Goal: Information Seeking & Learning: Find specific fact

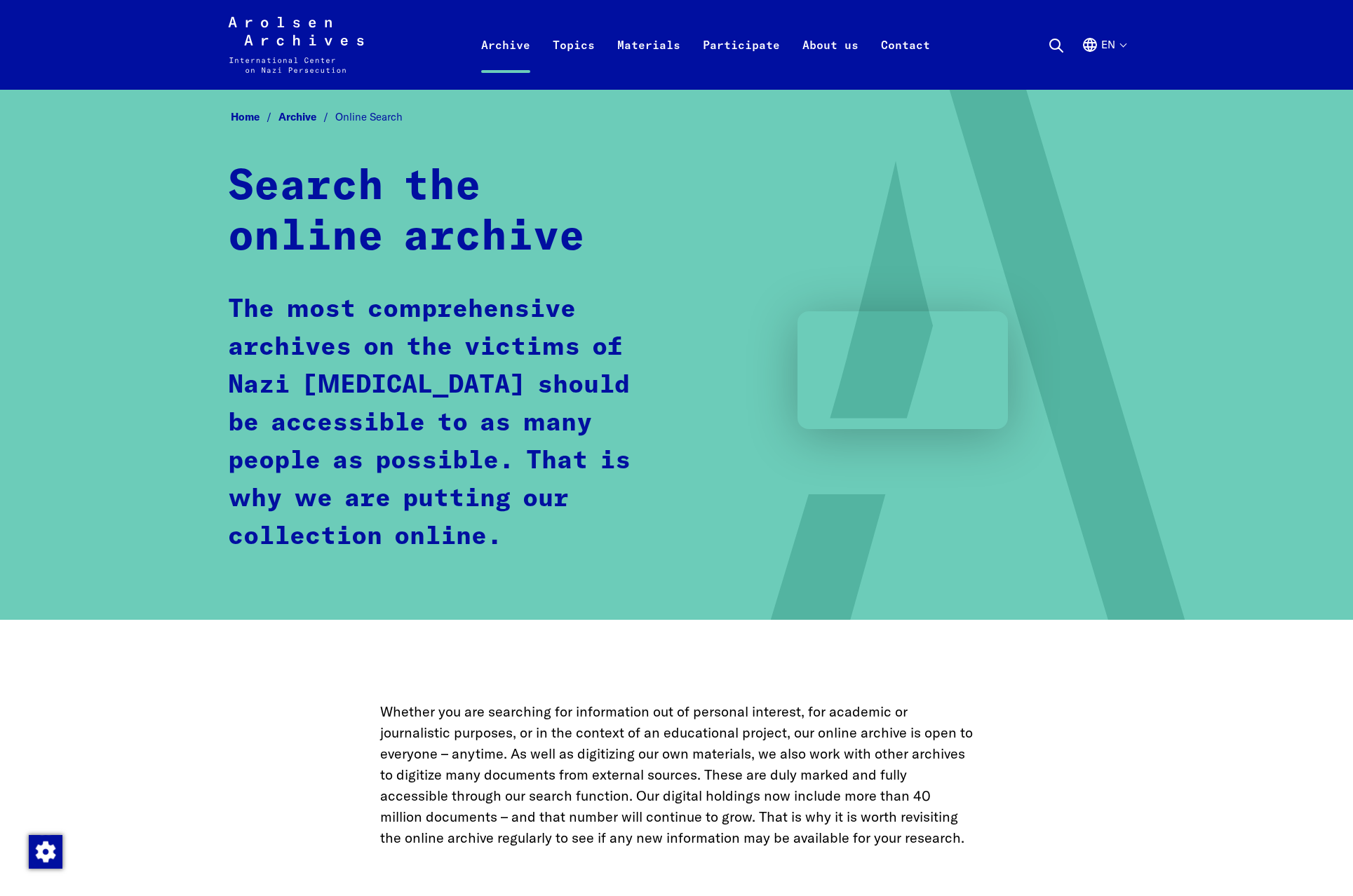
scroll to position [941, 0]
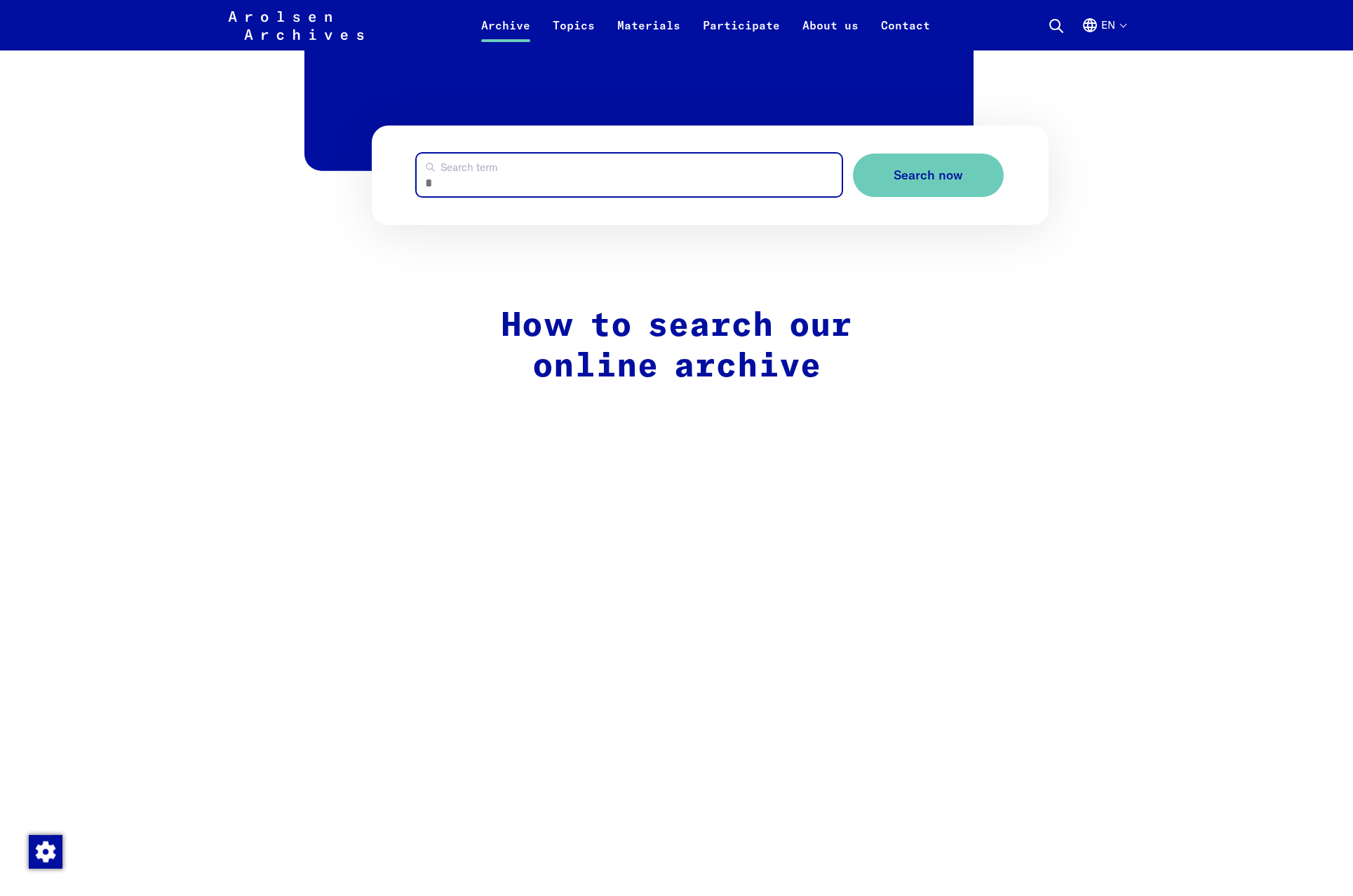
click at [464, 179] on input "Search term" at bounding box center [630, 175] width 426 height 43
type input "**********"
click at [928, 176] on button "Search now" at bounding box center [929, 176] width 151 height 44
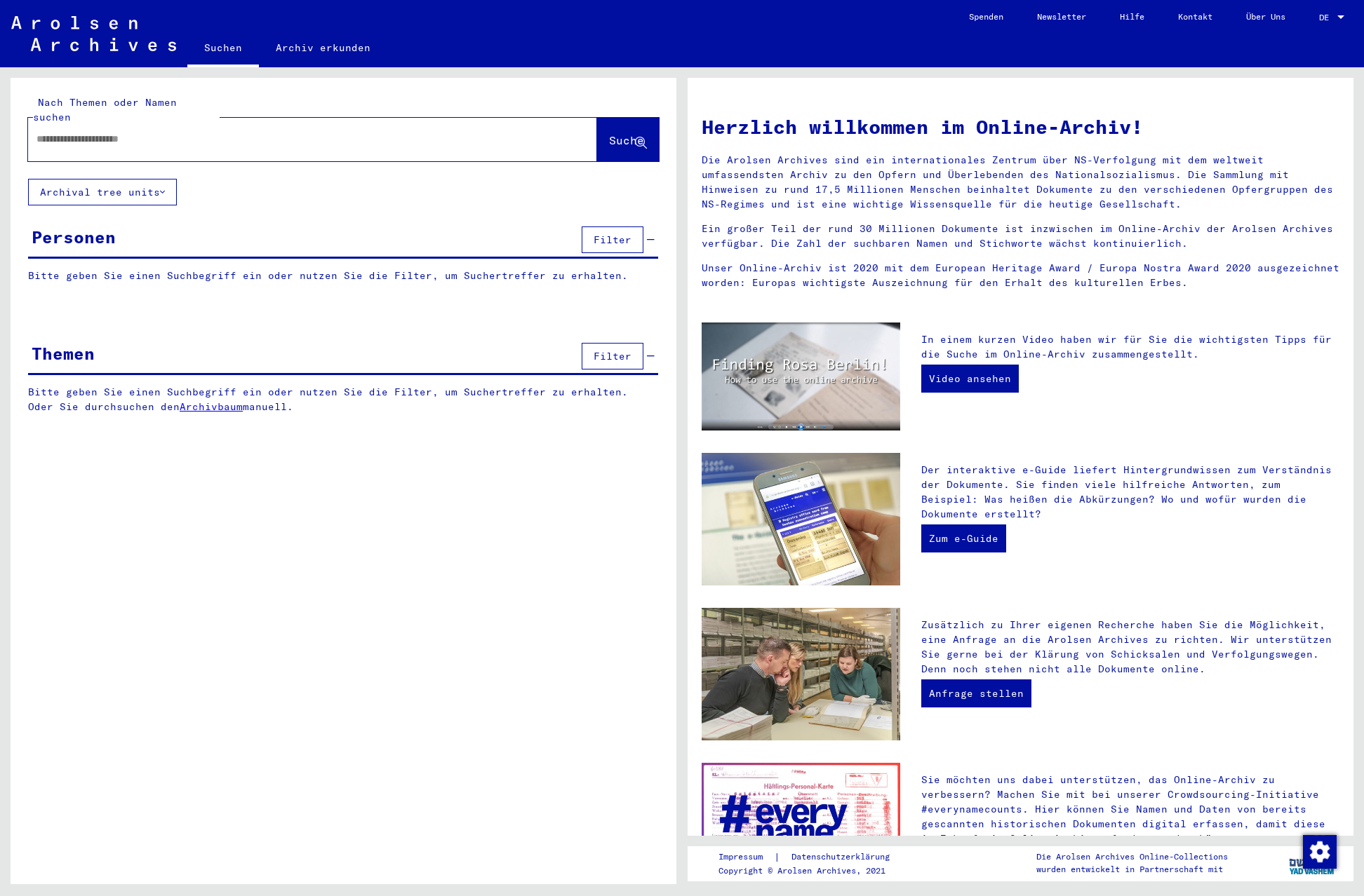
type input "**********"
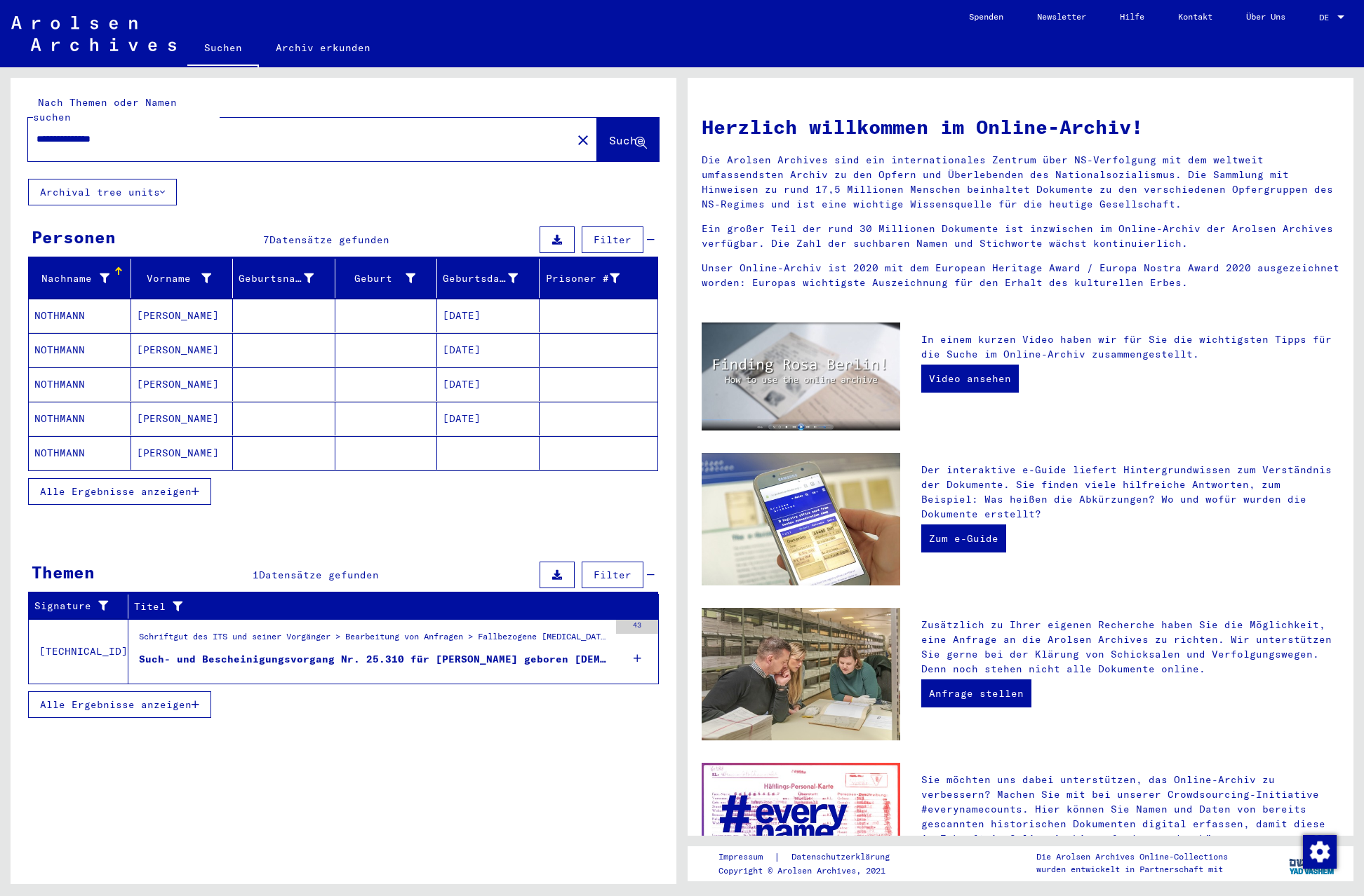
click at [638, 643] on icon at bounding box center [638, 658] width 8 height 49
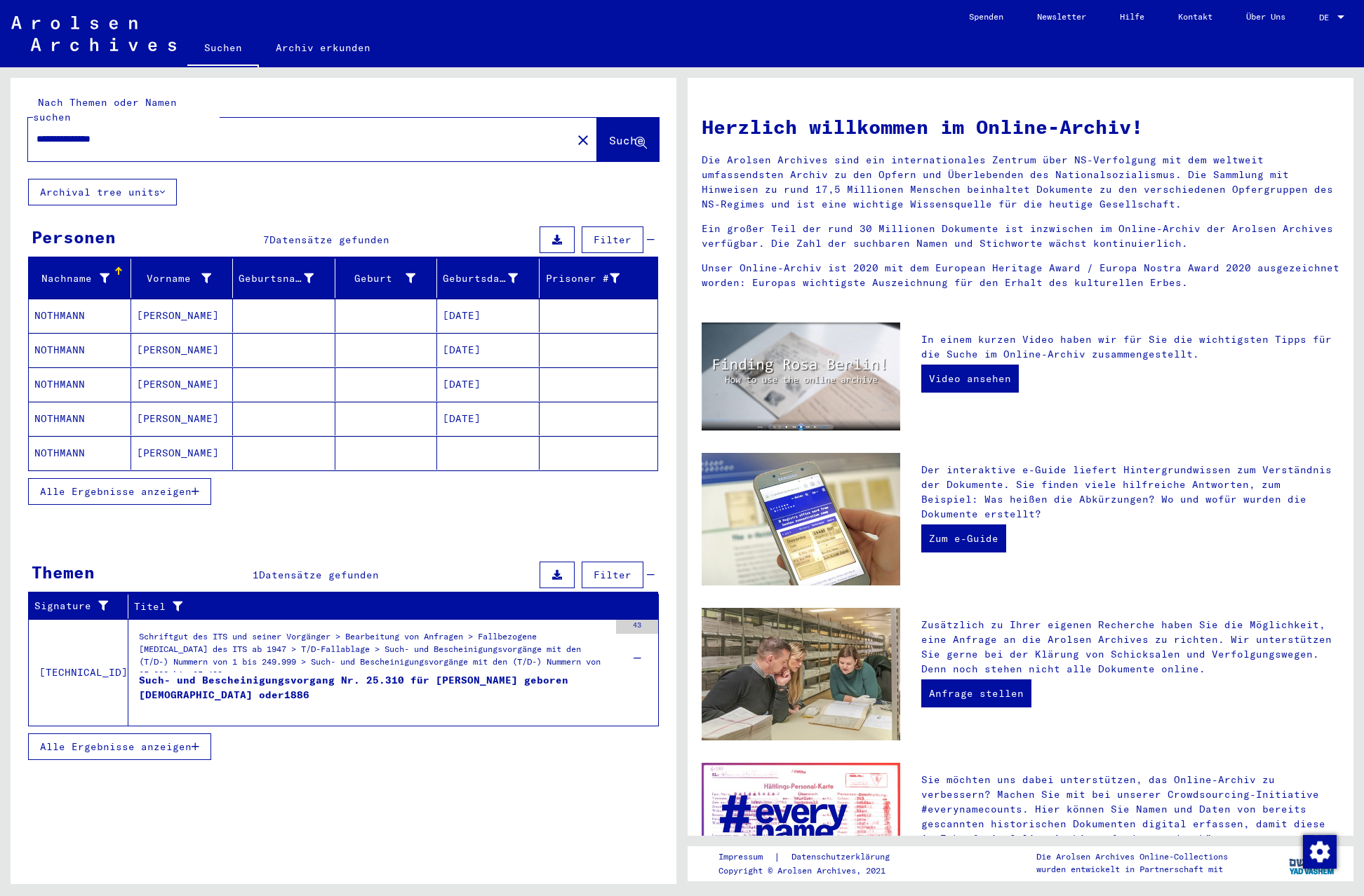
click at [209, 673] on div "Such- und Bescheinigungsvorgang Nr. 25.310 für [PERSON_NAME] geboren [DEMOGRAPH…" at bounding box center [374, 694] width 470 height 42
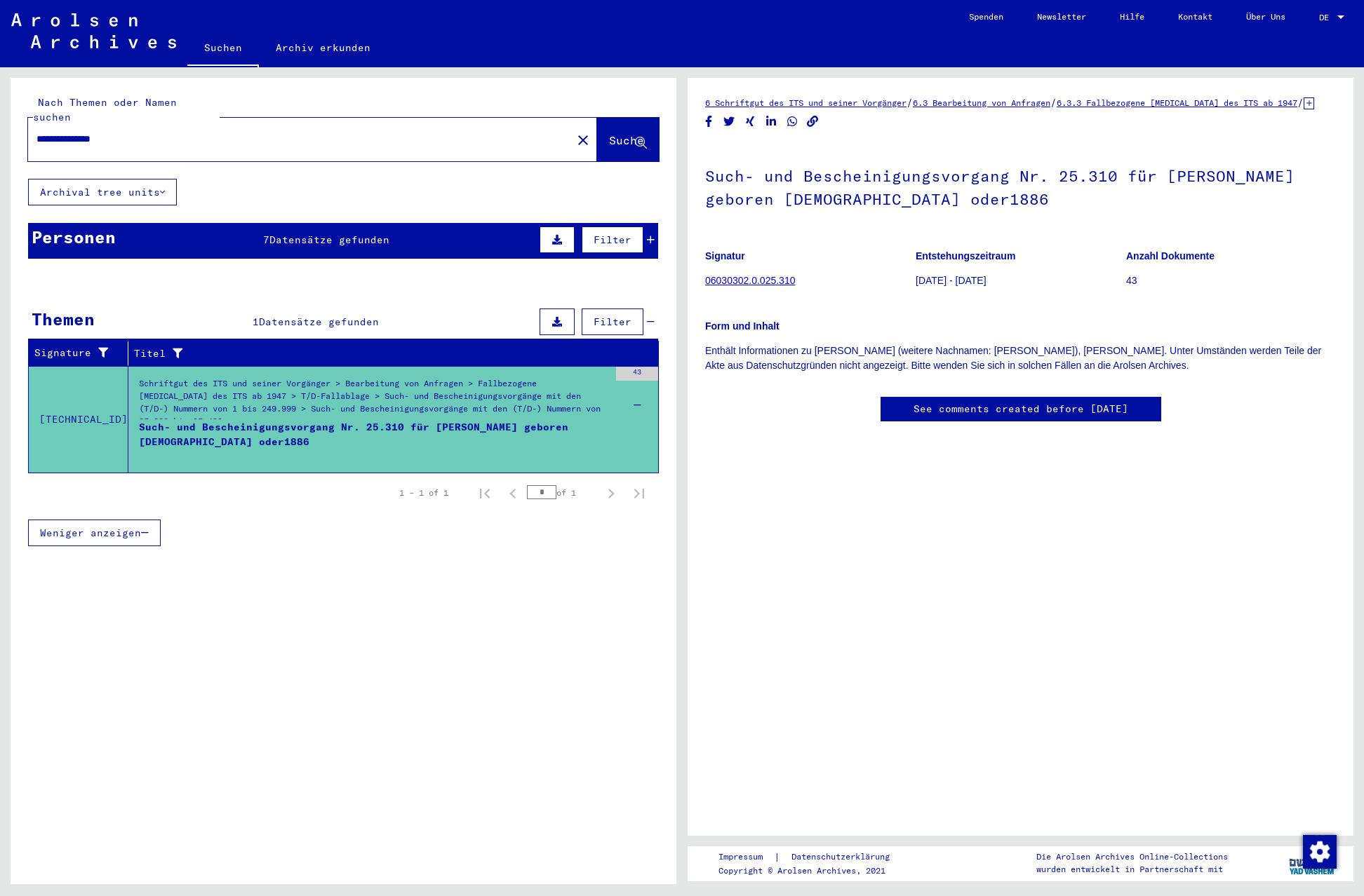
click at [229, 377] on div "Schriftgut des ITS und seiner Vorgänger > Bearbeitung von Anfragen > Fallbezoge…" at bounding box center [374, 401] width 470 height 49
click at [237, 420] on div "Such- und Bescheinigungsvorgang Nr. 25.310 für [PERSON_NAME] geboren [DEMOGRAPH…" at bounding box center [374, 441] width 470 height 42
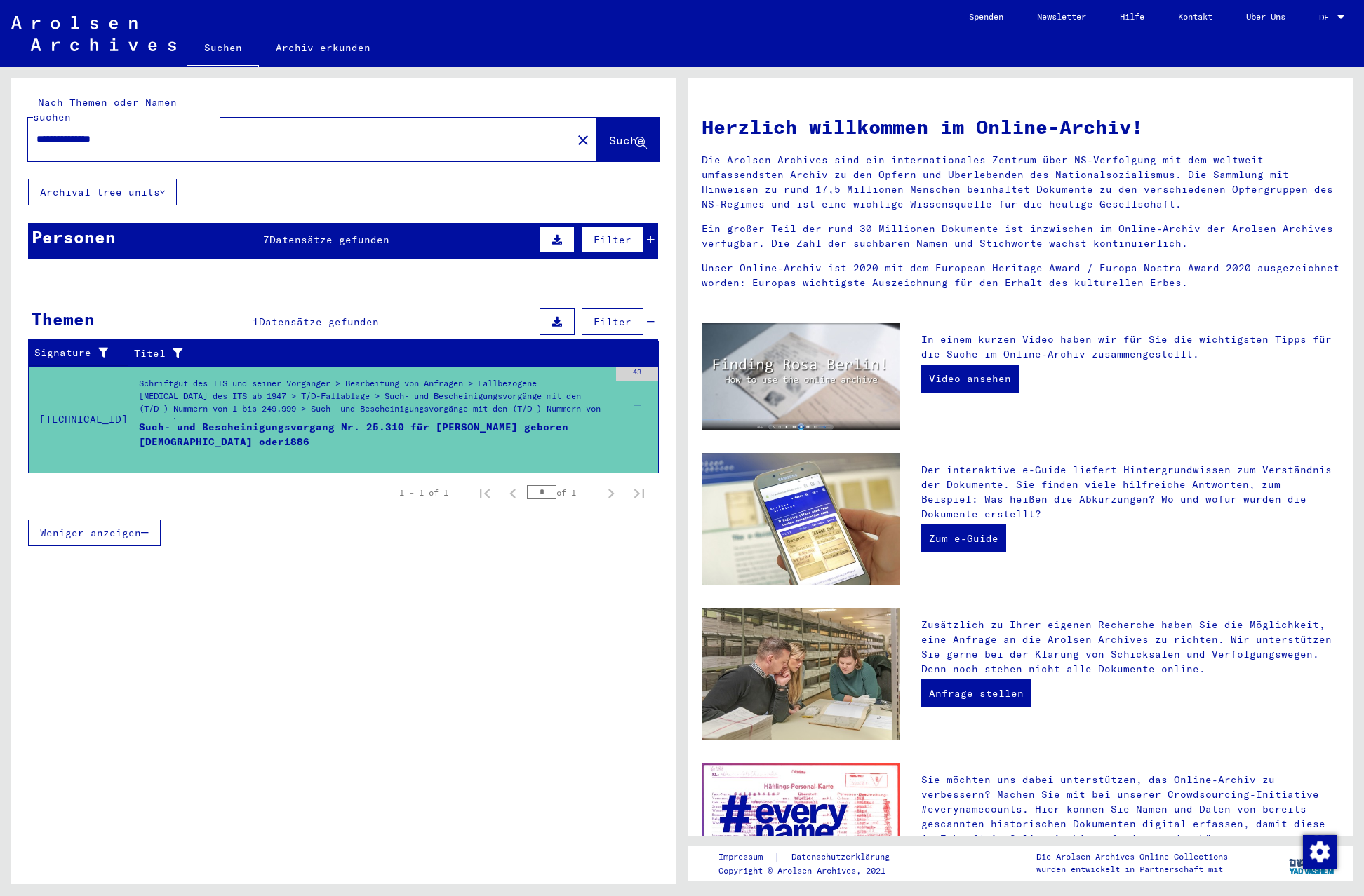
click at [635, 368] on mat-cell at bounding box center [598, 384] width 118 height 34
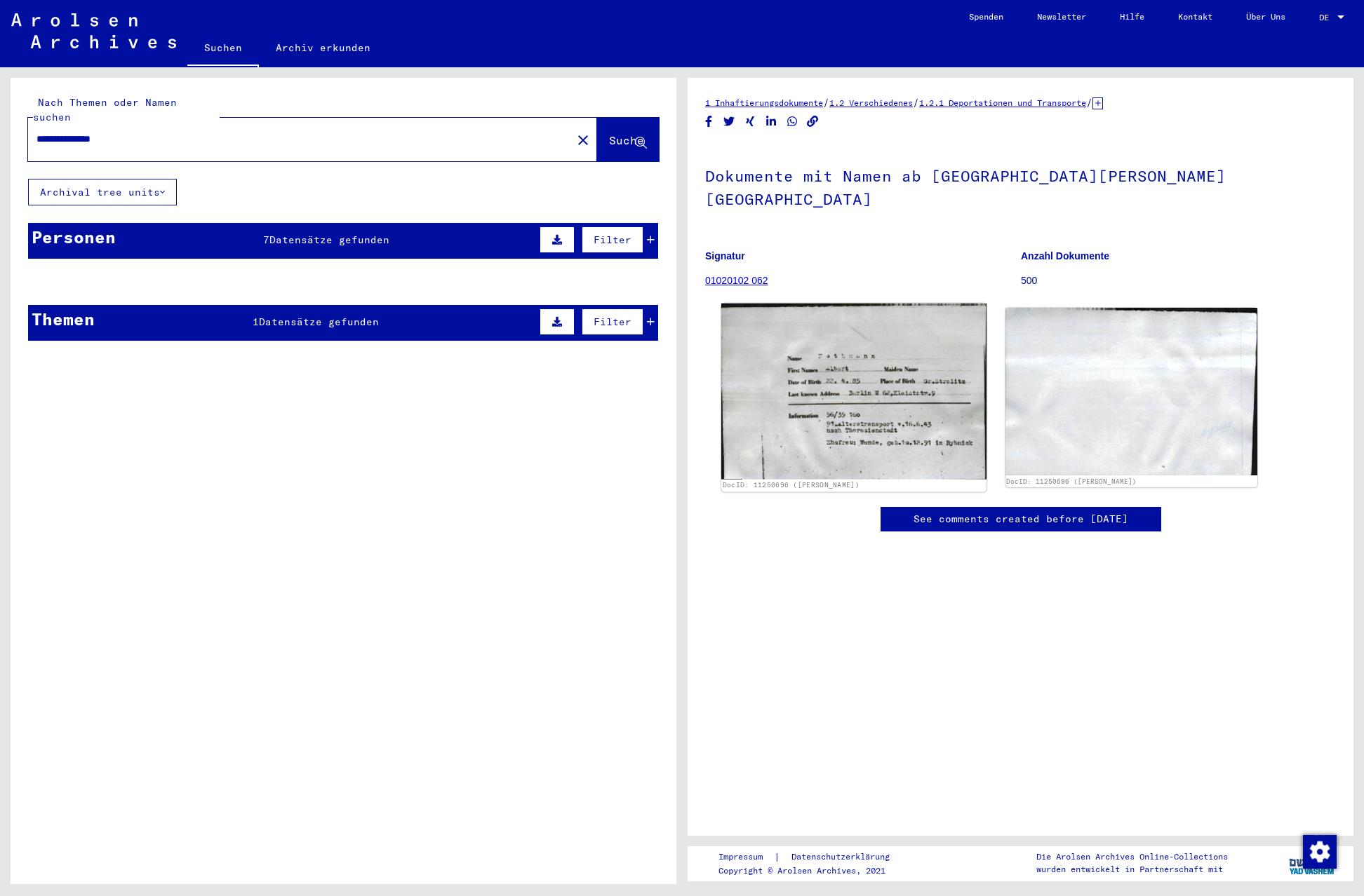
click at [797, 422] on img at bounding box center [853, 392] width 265 height 176
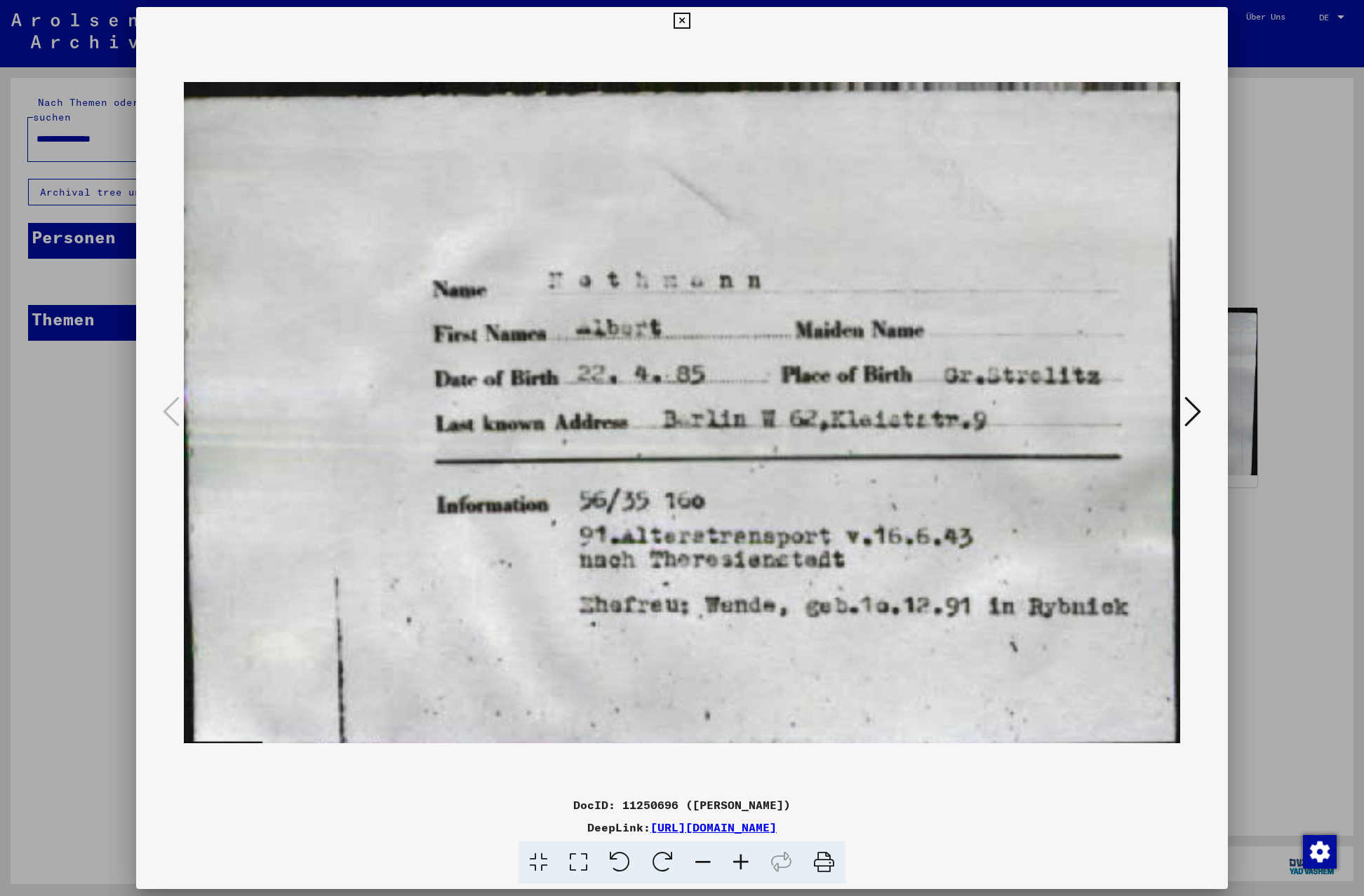
click at [1193, 412] on icon at bounding box center [1193, 411] width 16 height 34
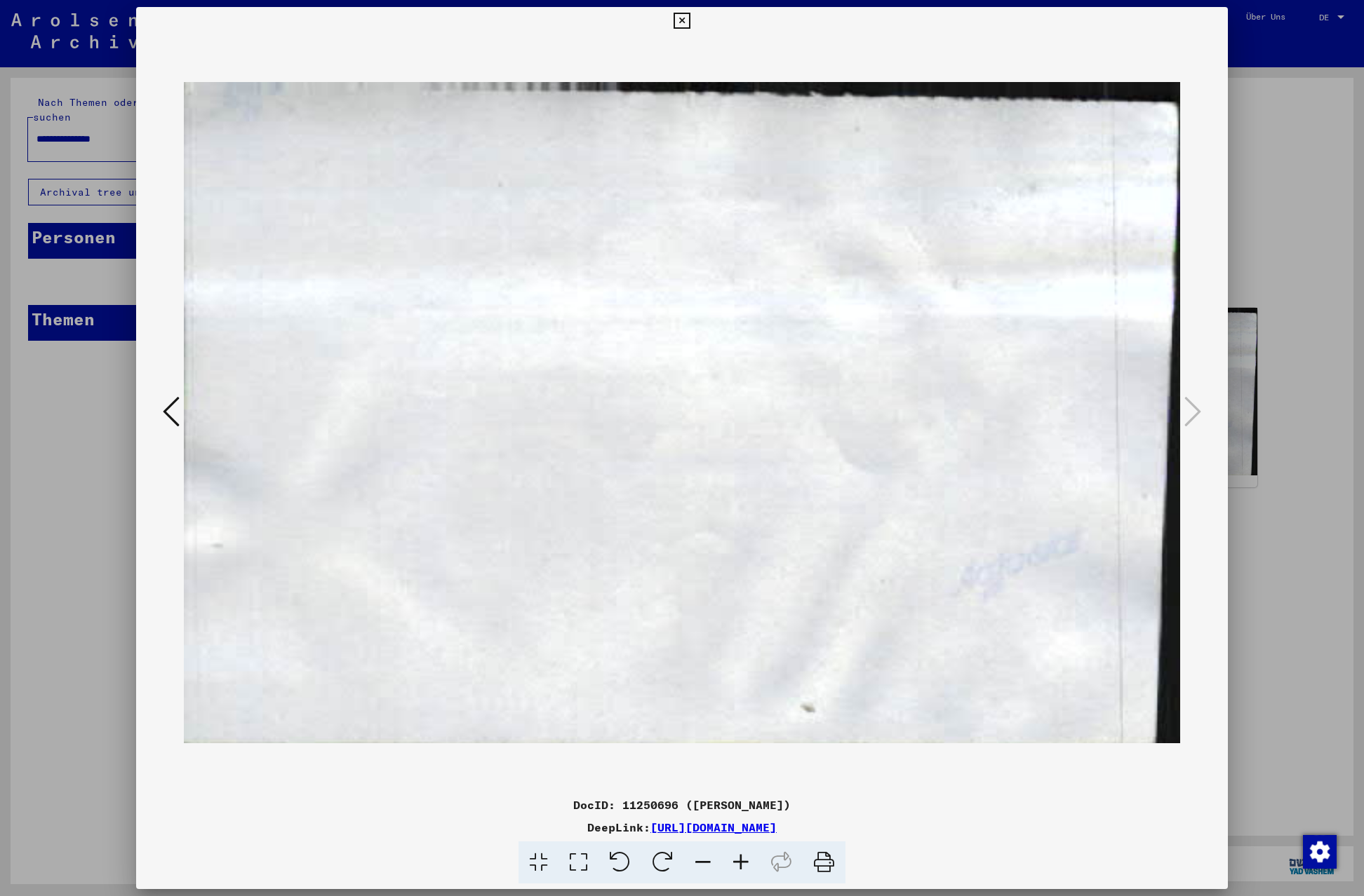
click at [169, 411] on icon at bounding box center [171, 411] width 16 height 34
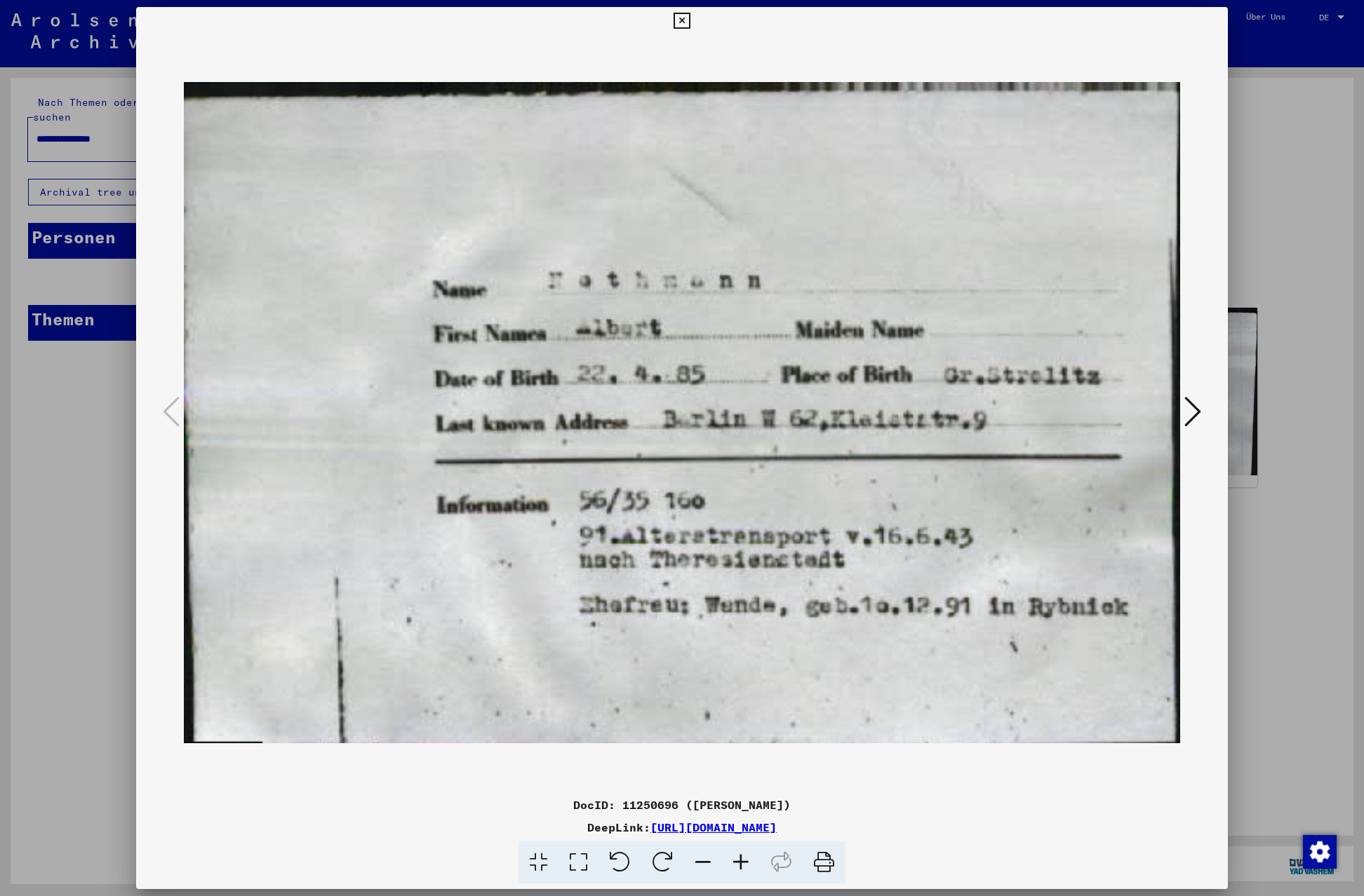
click at [690, 18] on icon at bounding box center [681, 21] width 16 height 16
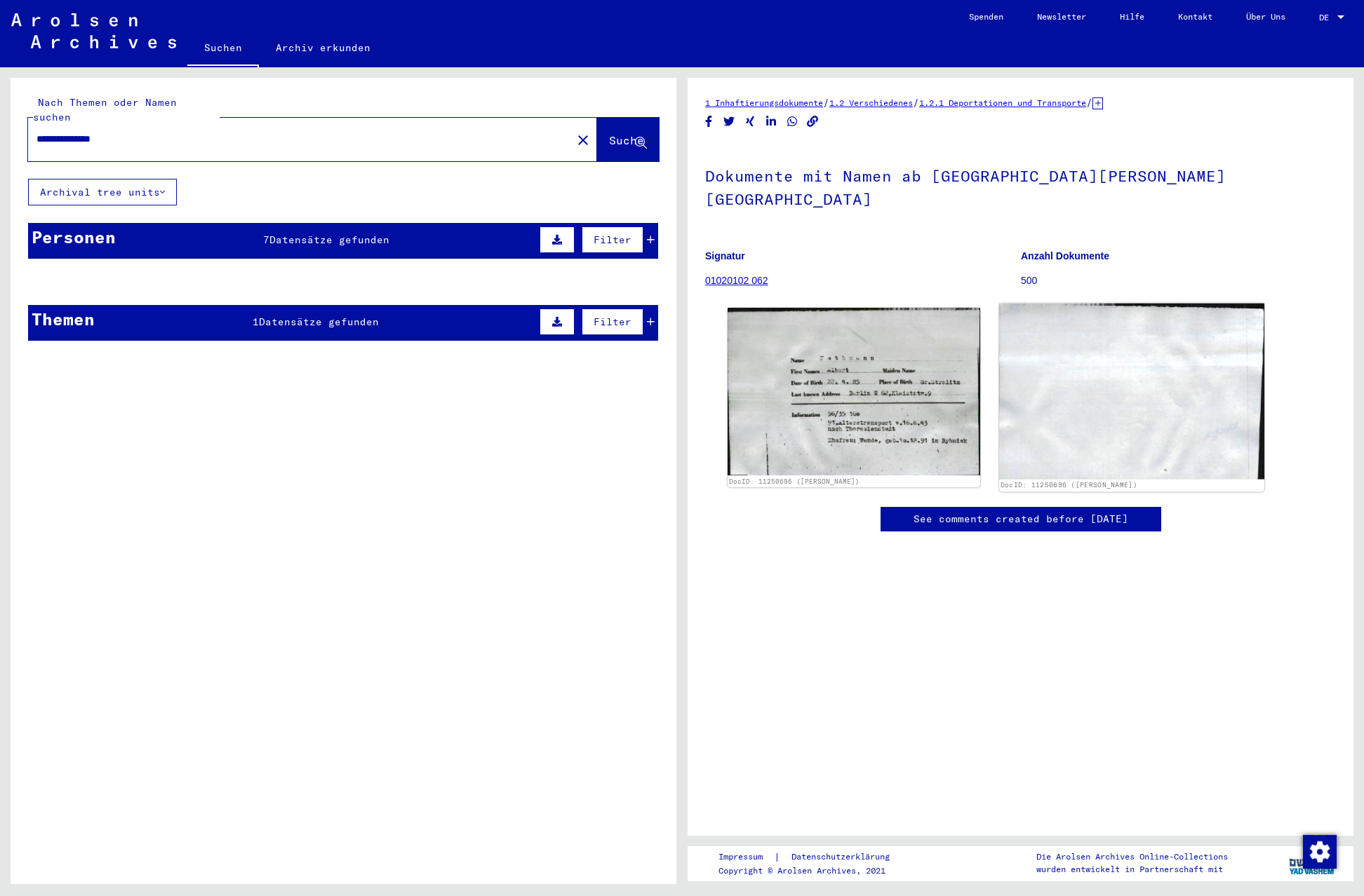
click at [1110, 406] on img at bounding box center [1131, 392] width 265 height 176
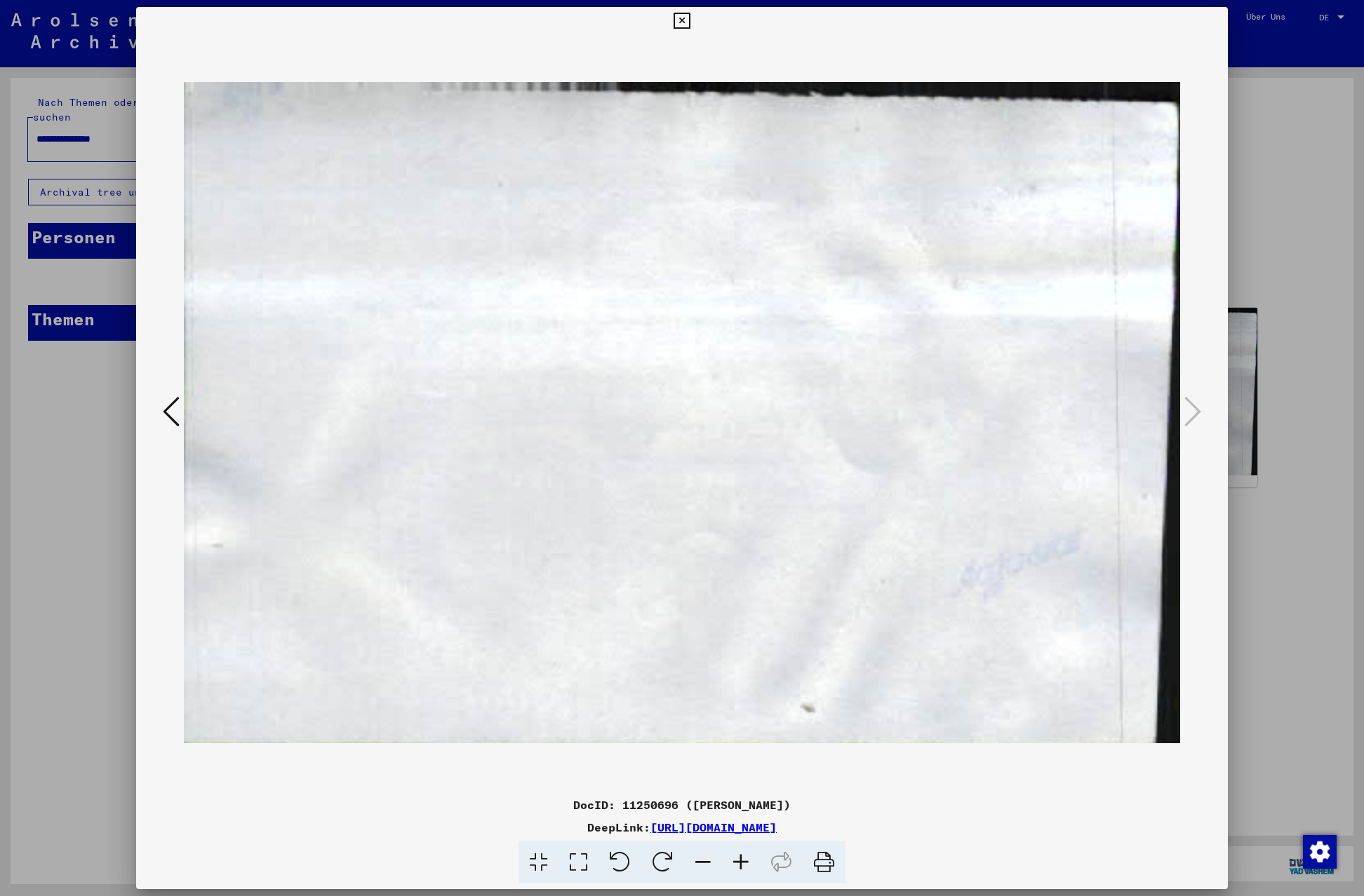
click at [166, 406] on icon at bounding box center [171, 411] width 16 height 34
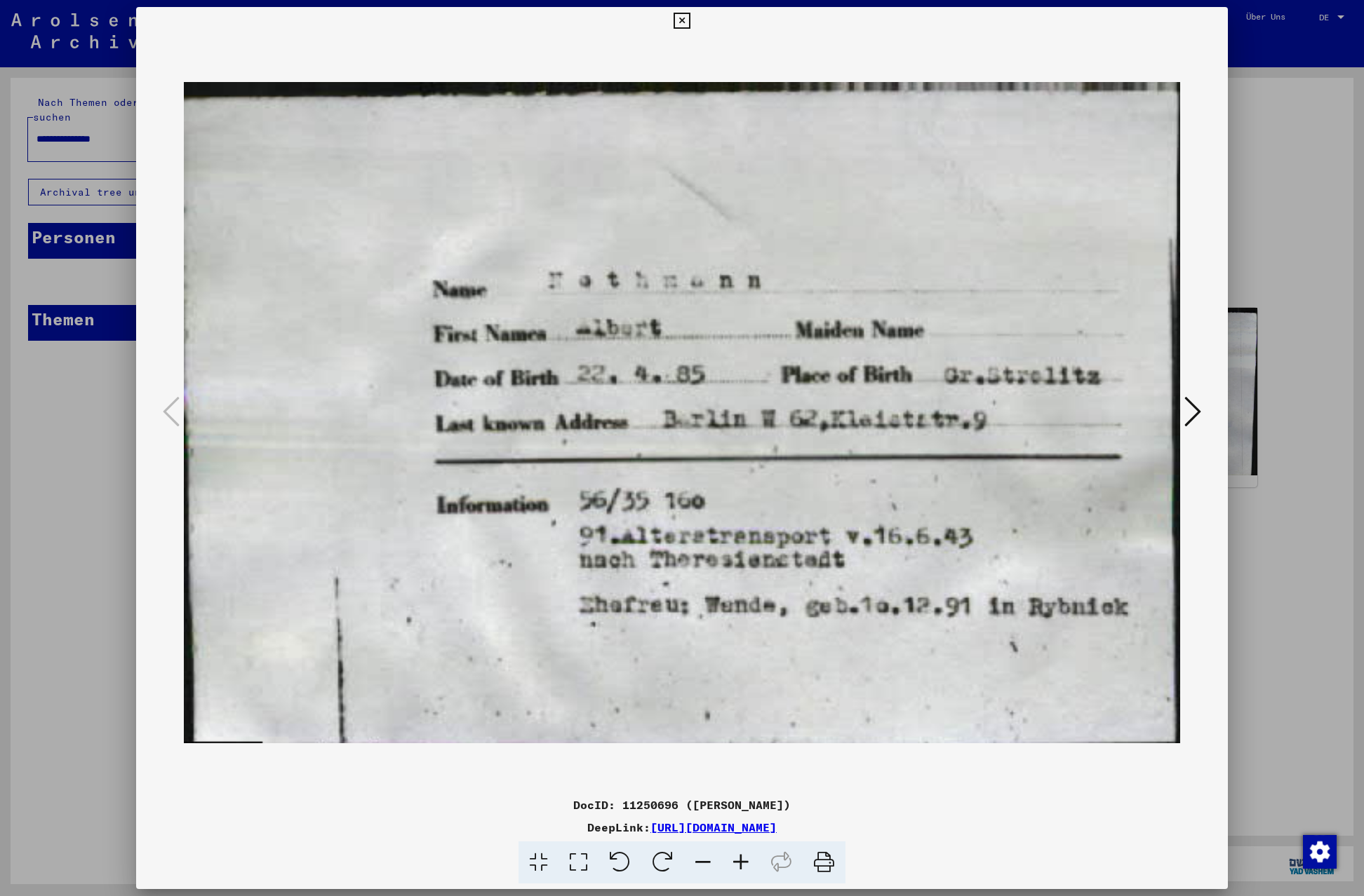
click at [690, 22] on icon at bounding box center [681, 21] width 16 height 16
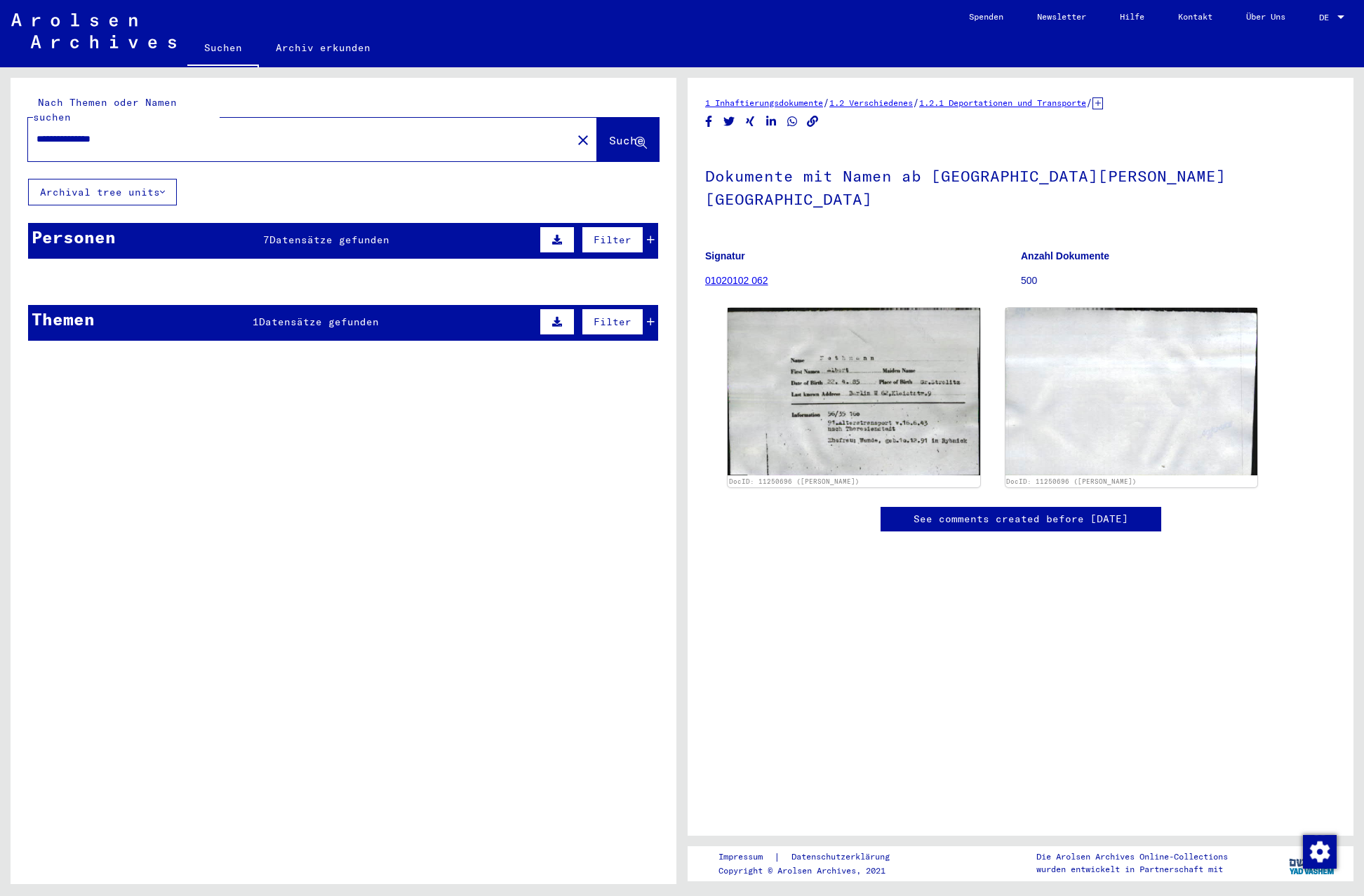
scroll to position [42, 0]
click at [651, 235] on icon at bounding box center [650, 240] width 8 height 10
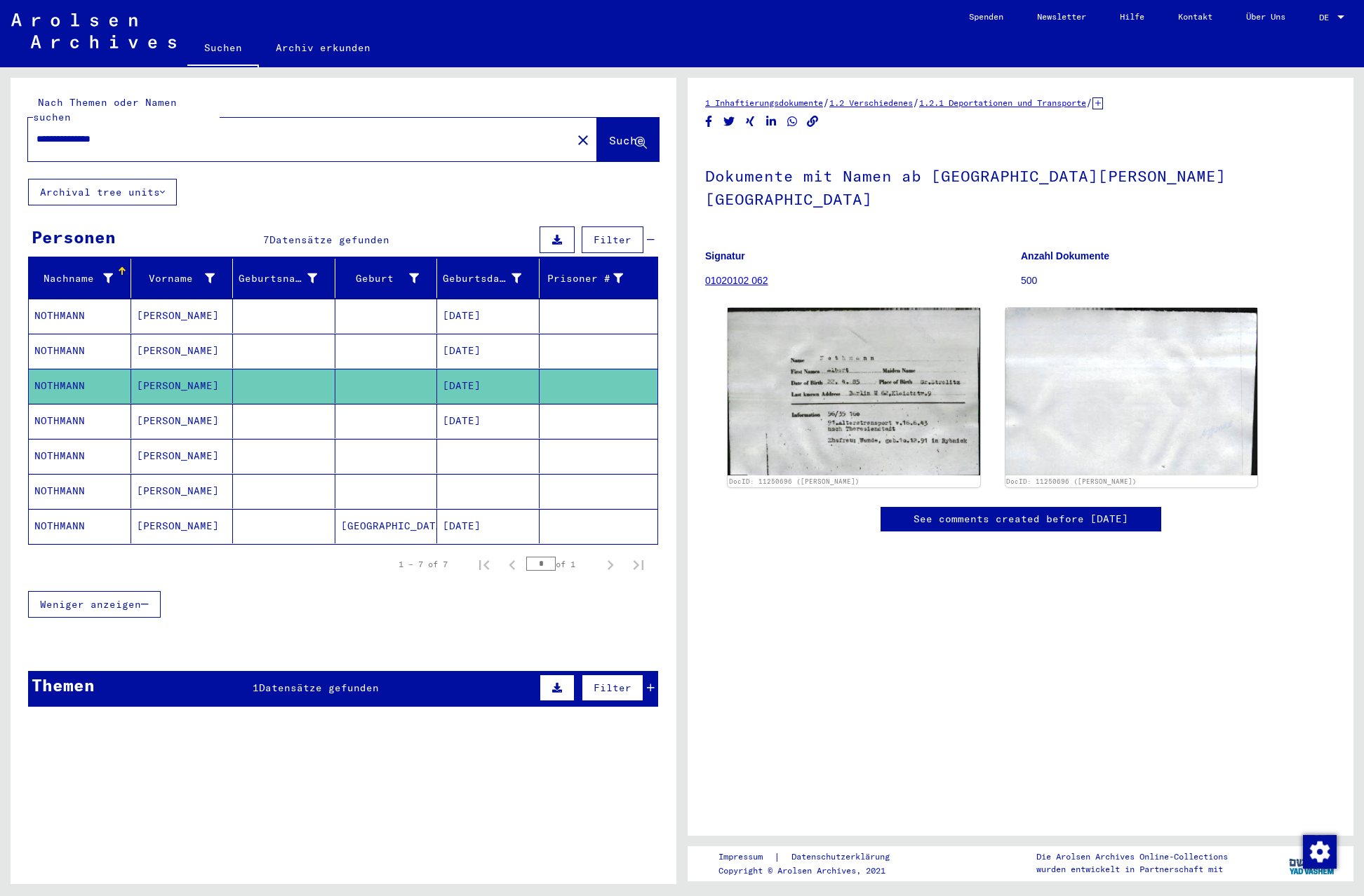
click at [71, 302] on mat-cell "NOTHMANN" at bounding box center [80, 316] width 103 height 34
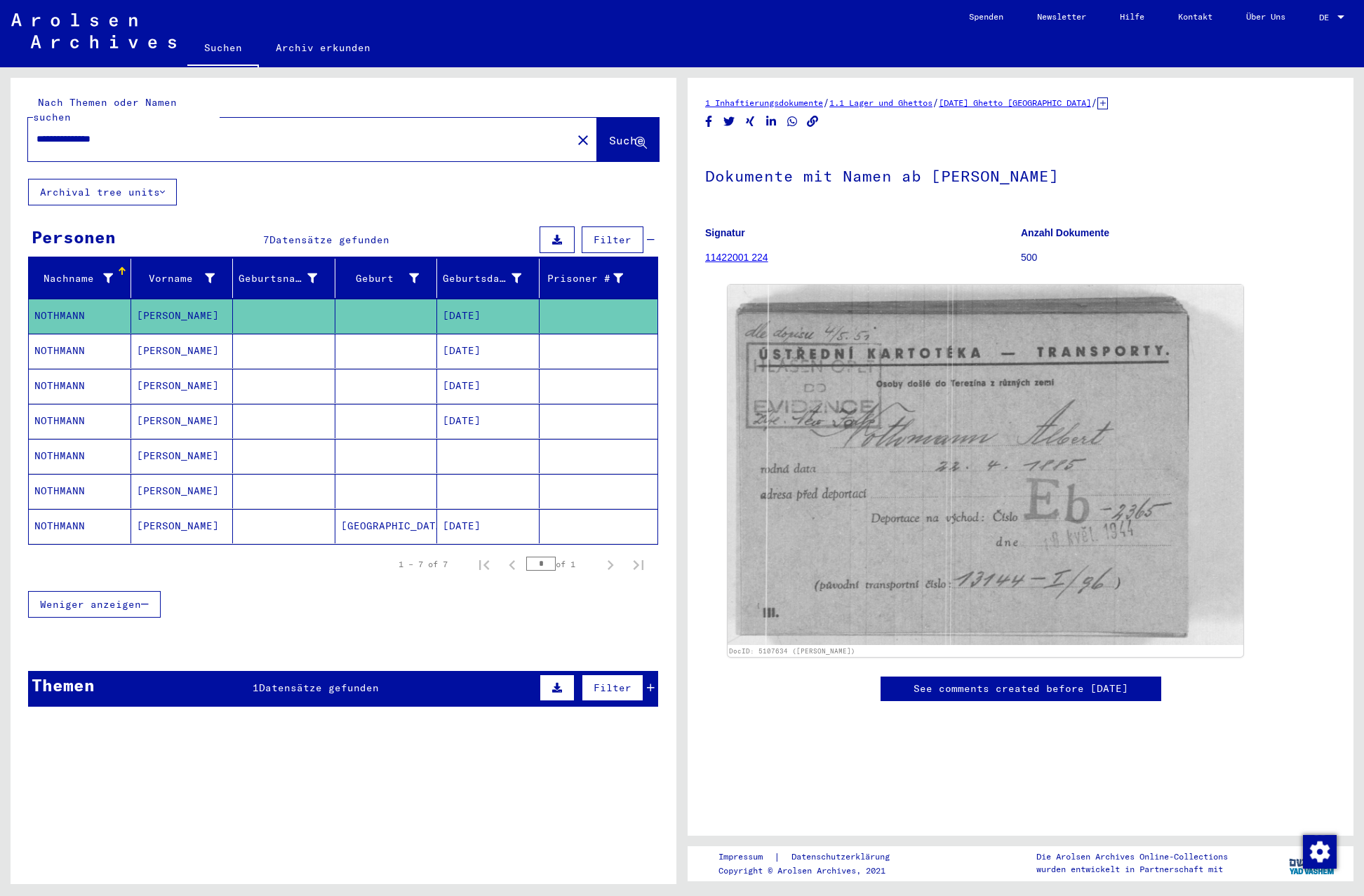
click at [55, 406] on mat-cell "NOTHMANN" at bounding box center [80, 421] width 103 height 34
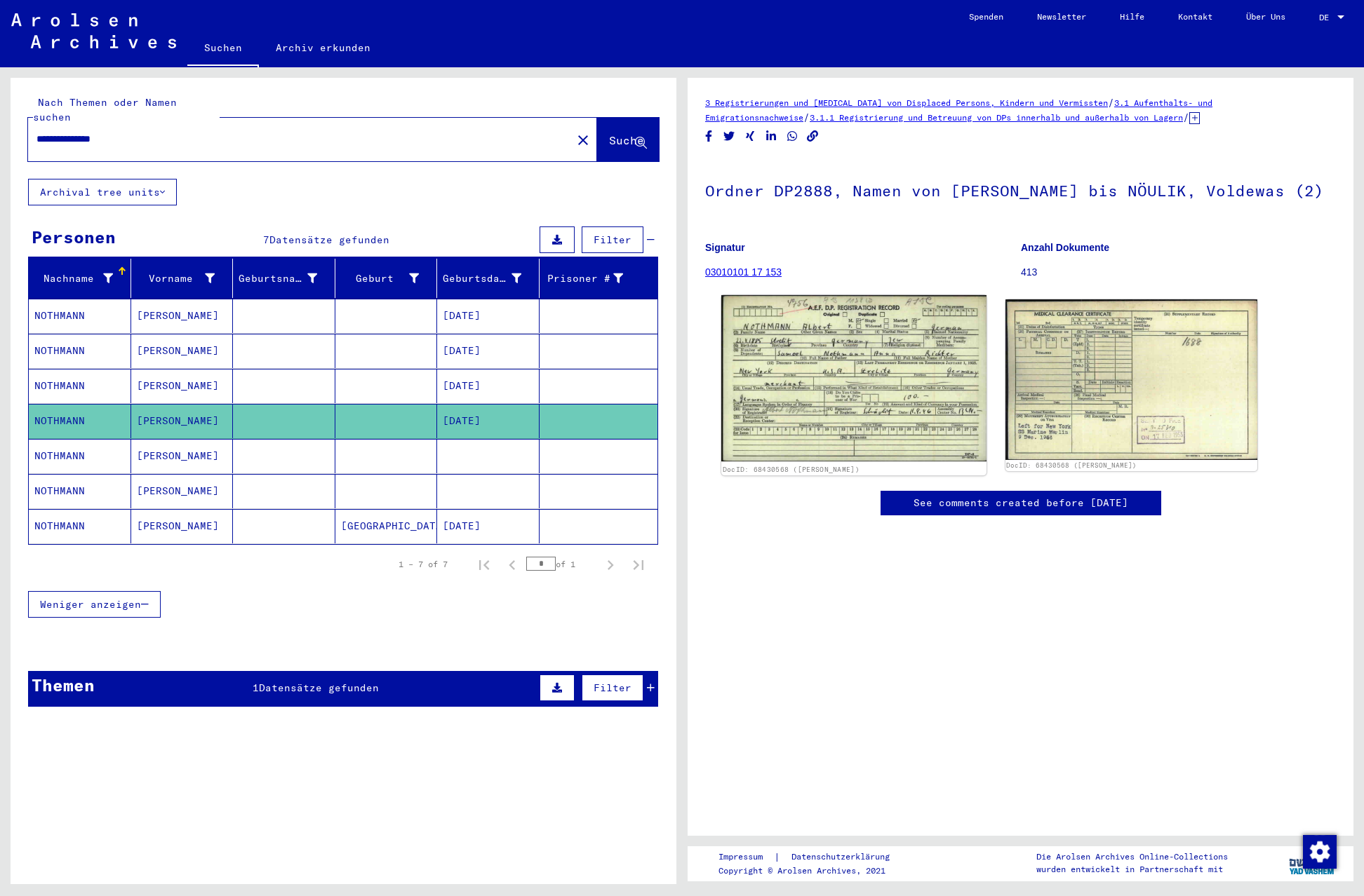
click at [840, 395] on img at bounding box center [853, 378] width 265 height 166
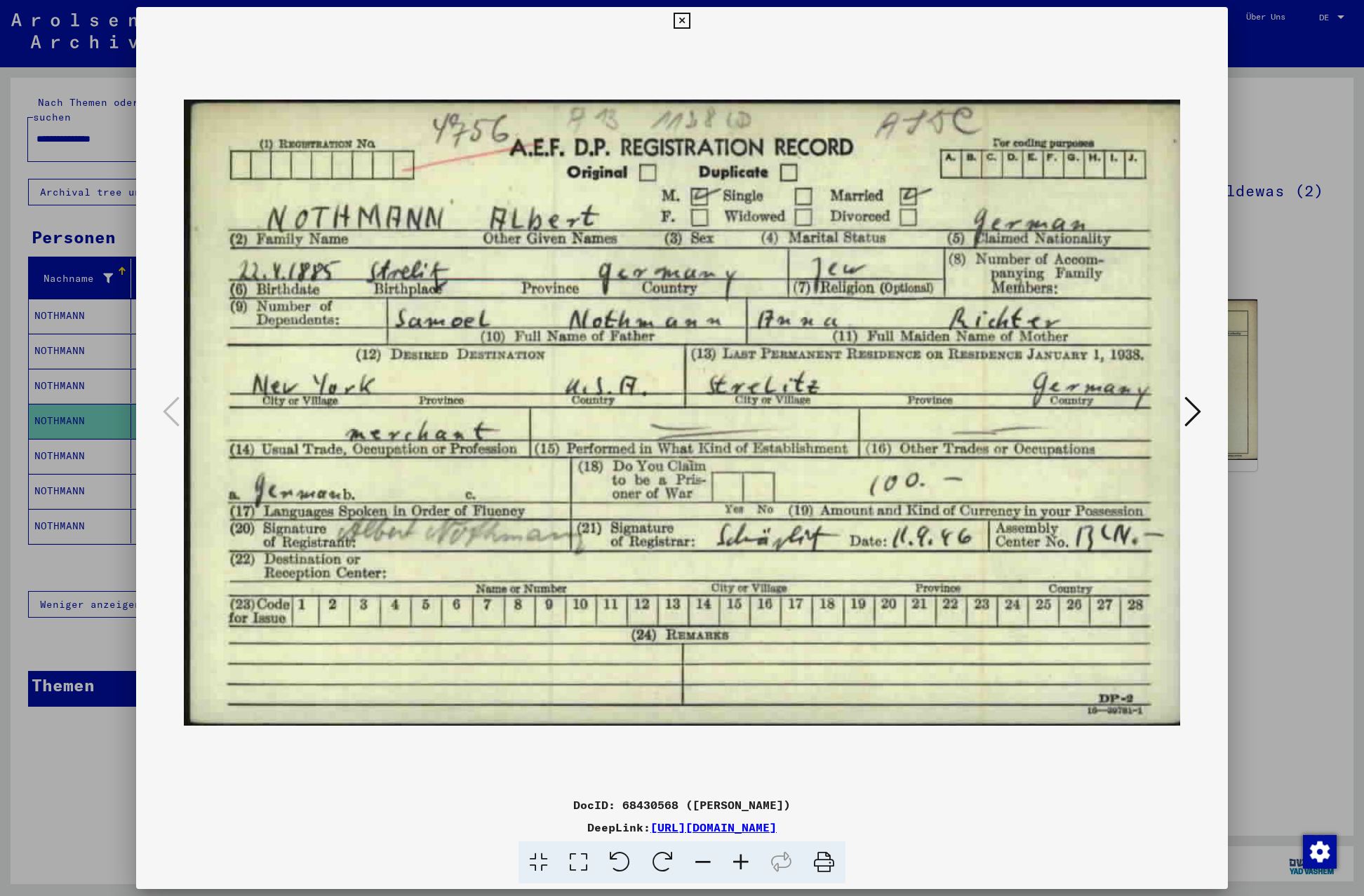
click at [1193, 411] on icon at bounding box center [1193, 411] width 16 height 34
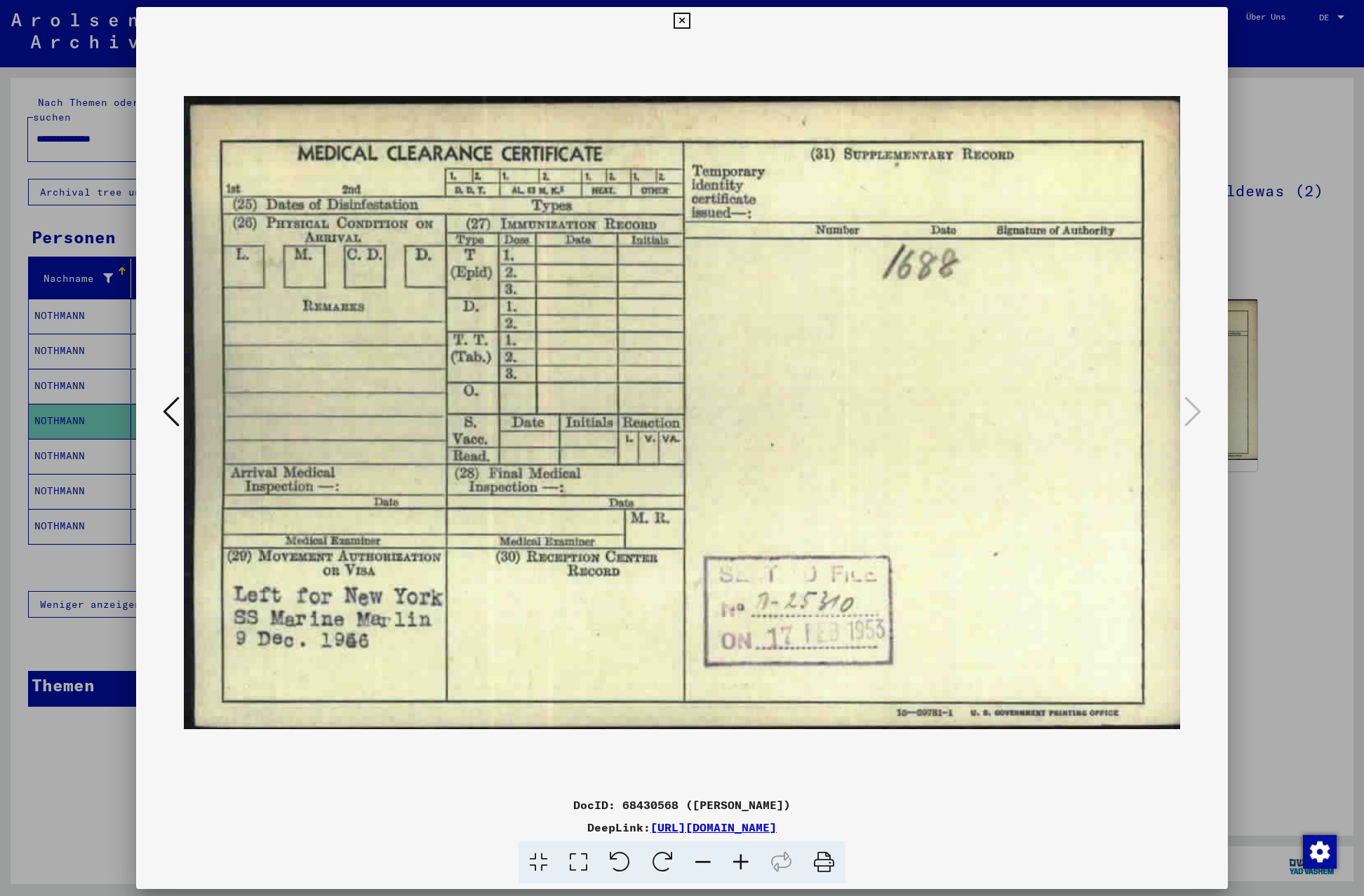
click at [690, 20] on icon at bounding box center [681, 21] width 16 height 16
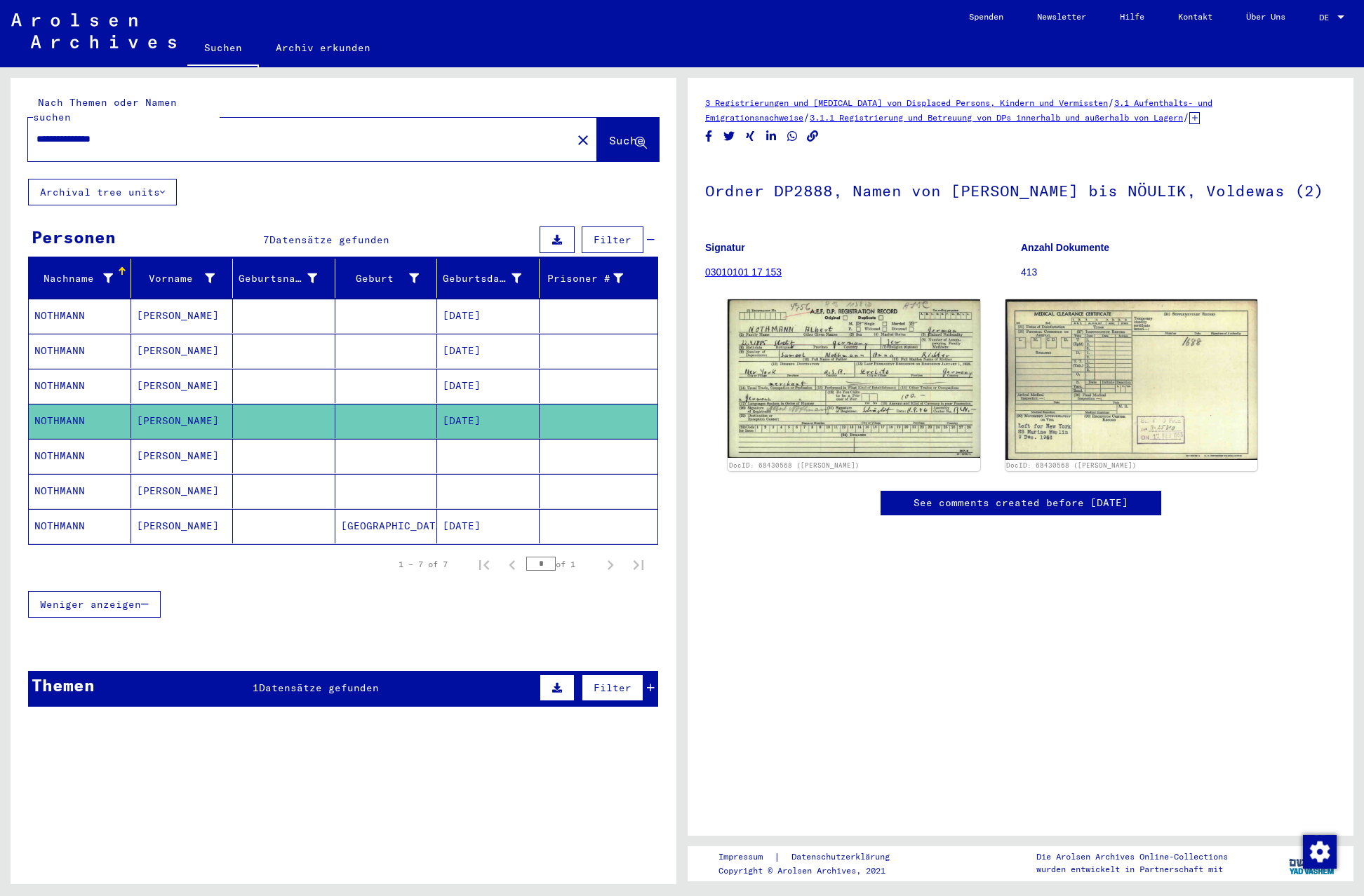
click at [70, 441] on mat-cell "NOTHMANN" at bounding box center [80, 456] width 103 height 34
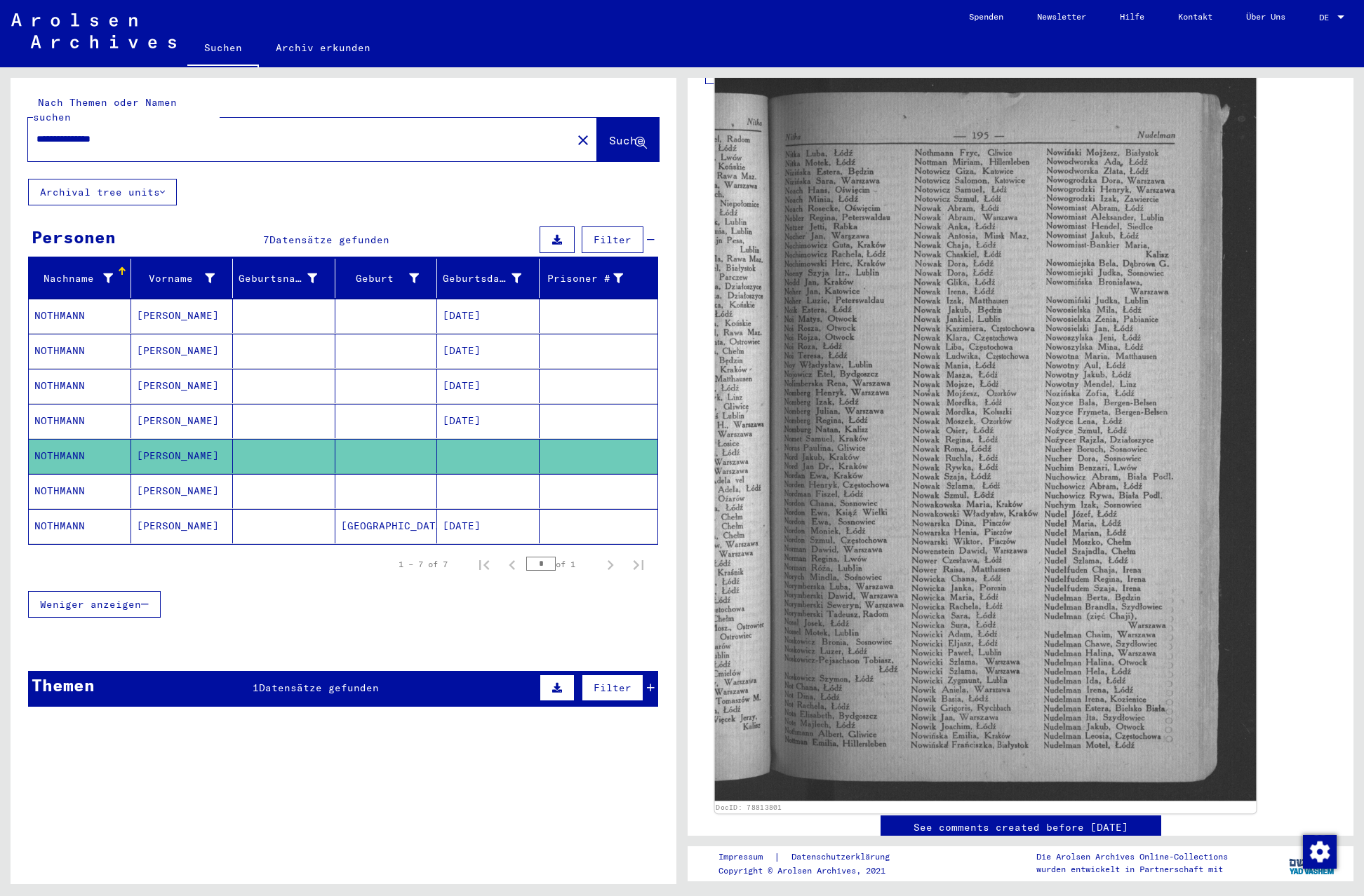
scroll to position [341, 0]
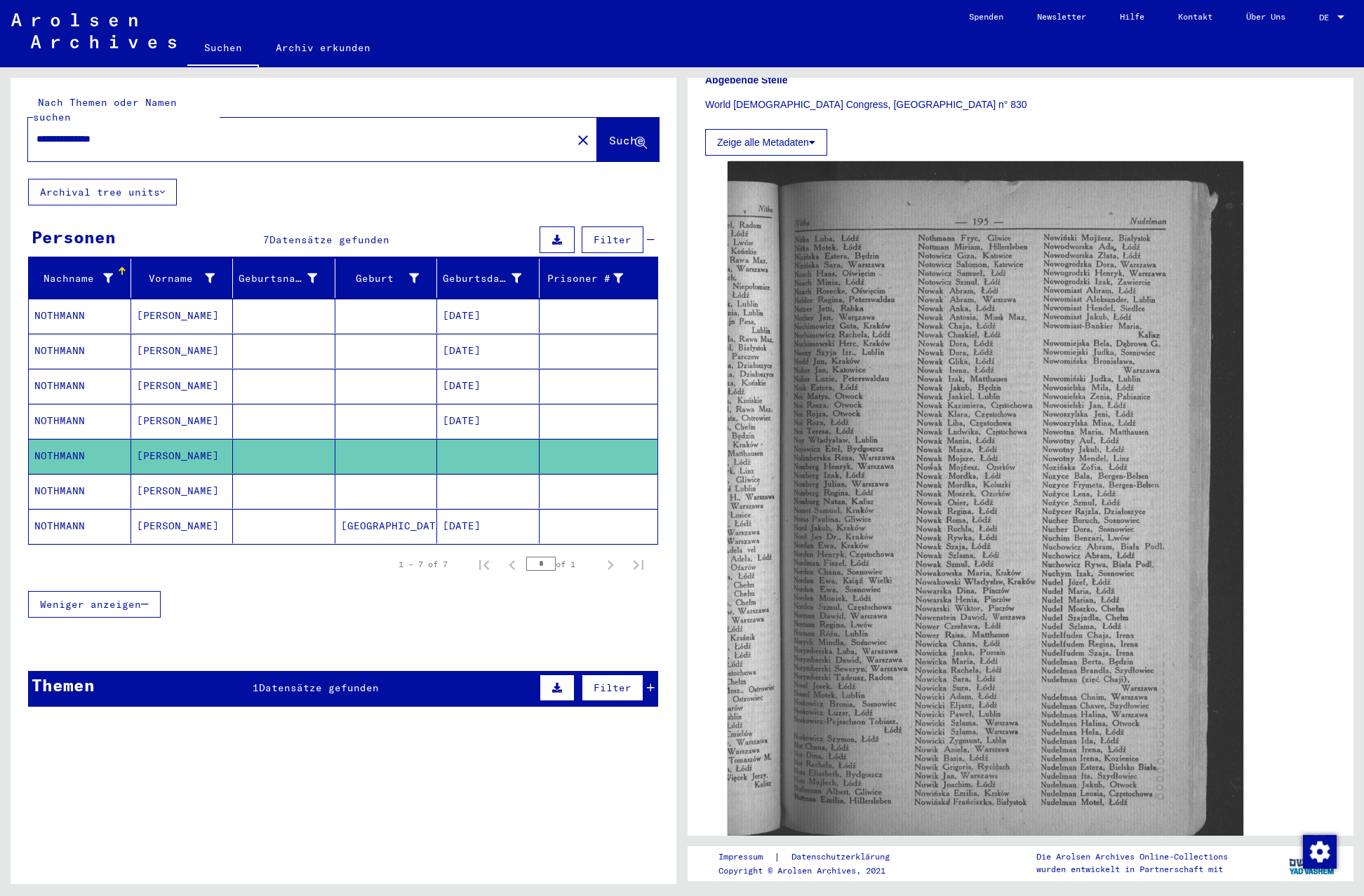
click at [988, 122] on div "Zeige alle Metadaten" at bounding box center [1020, 138] width 631 height 34
click at [62, 480] on mat-cell "NOTHMANN" at bounding box center [80, 491] width 103 height 34
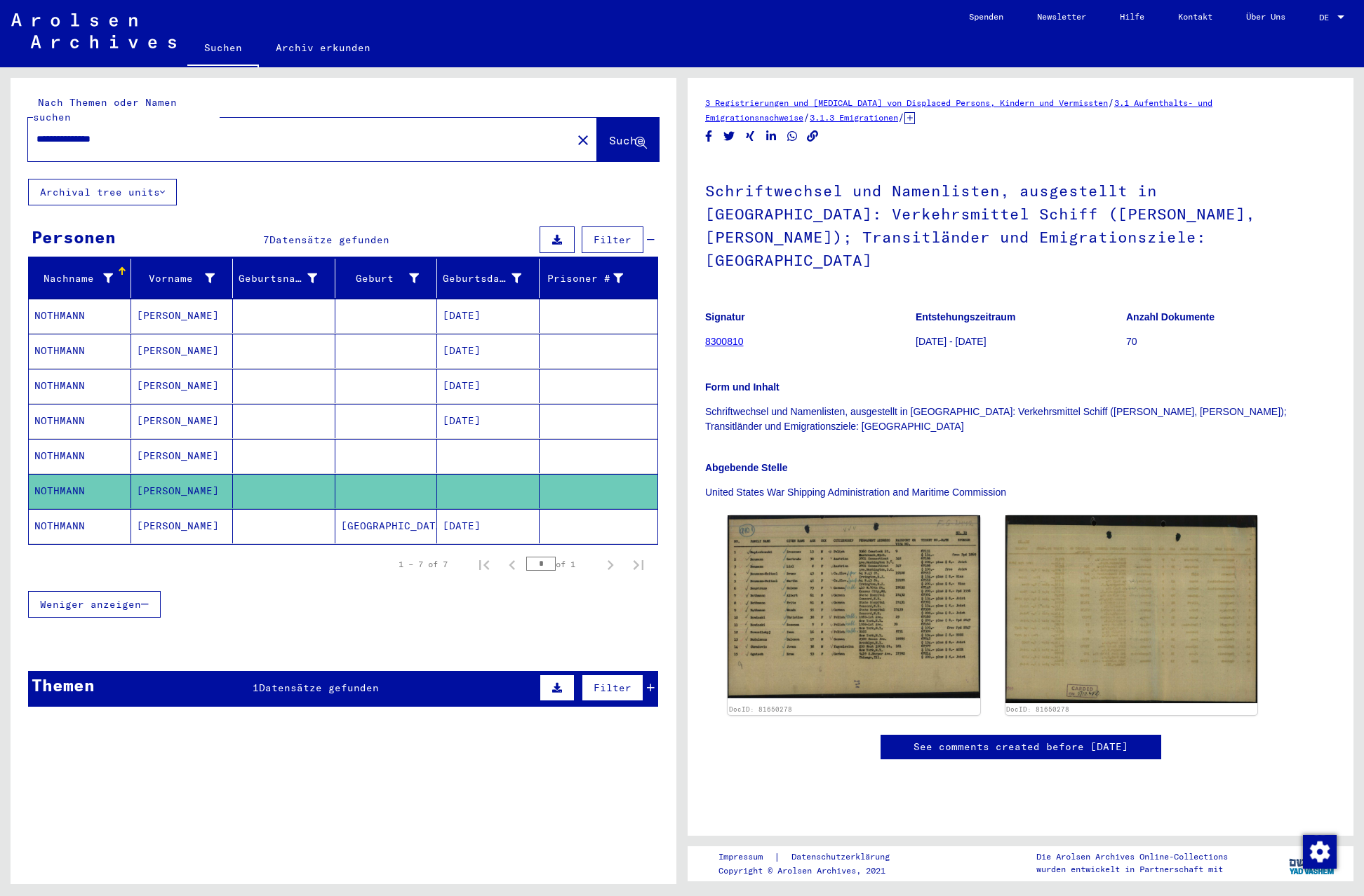
scroll to position [143, 0]
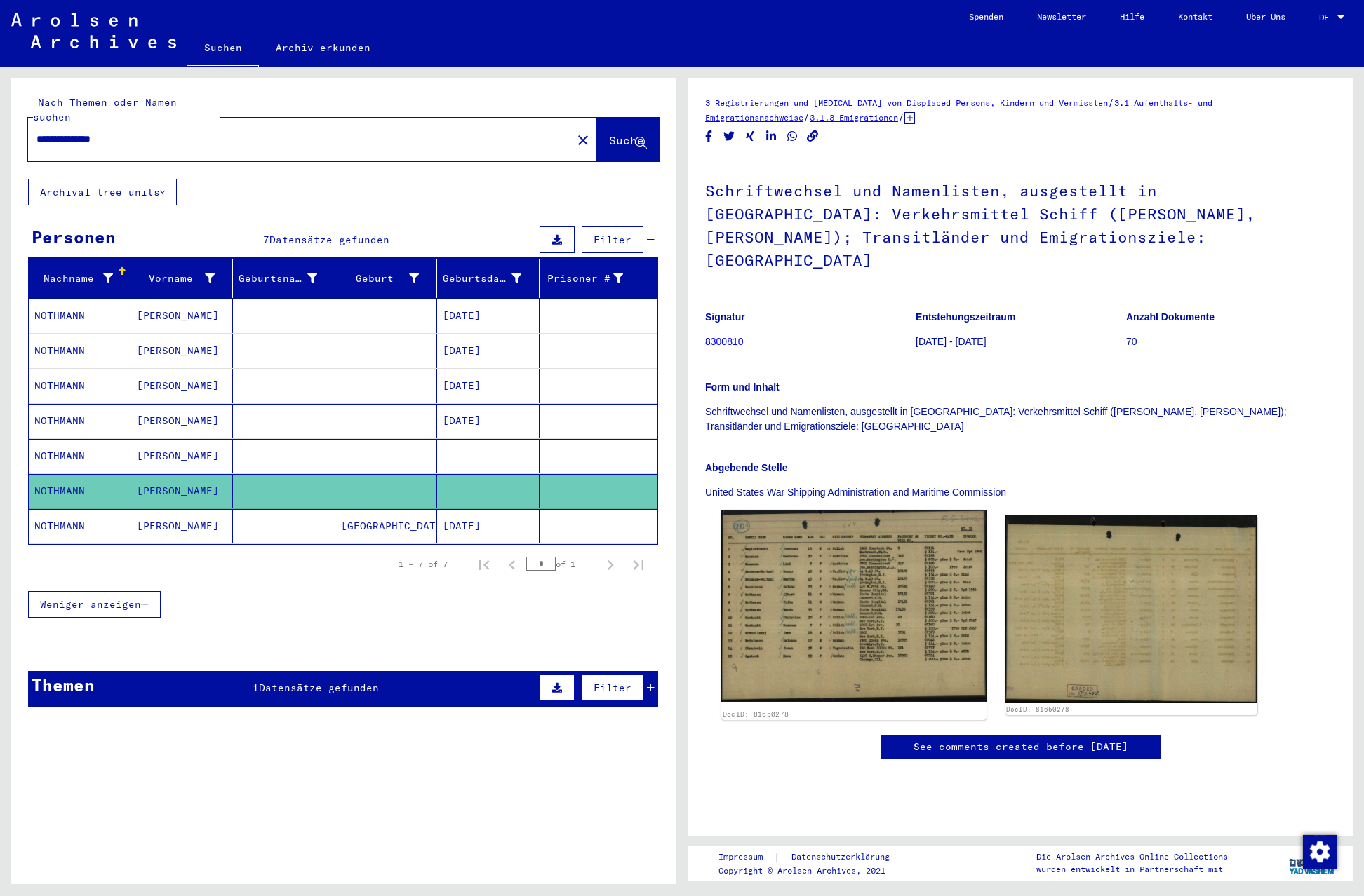
click at [872, 510] on img at bounding box center [853, 606] width 265 height 192
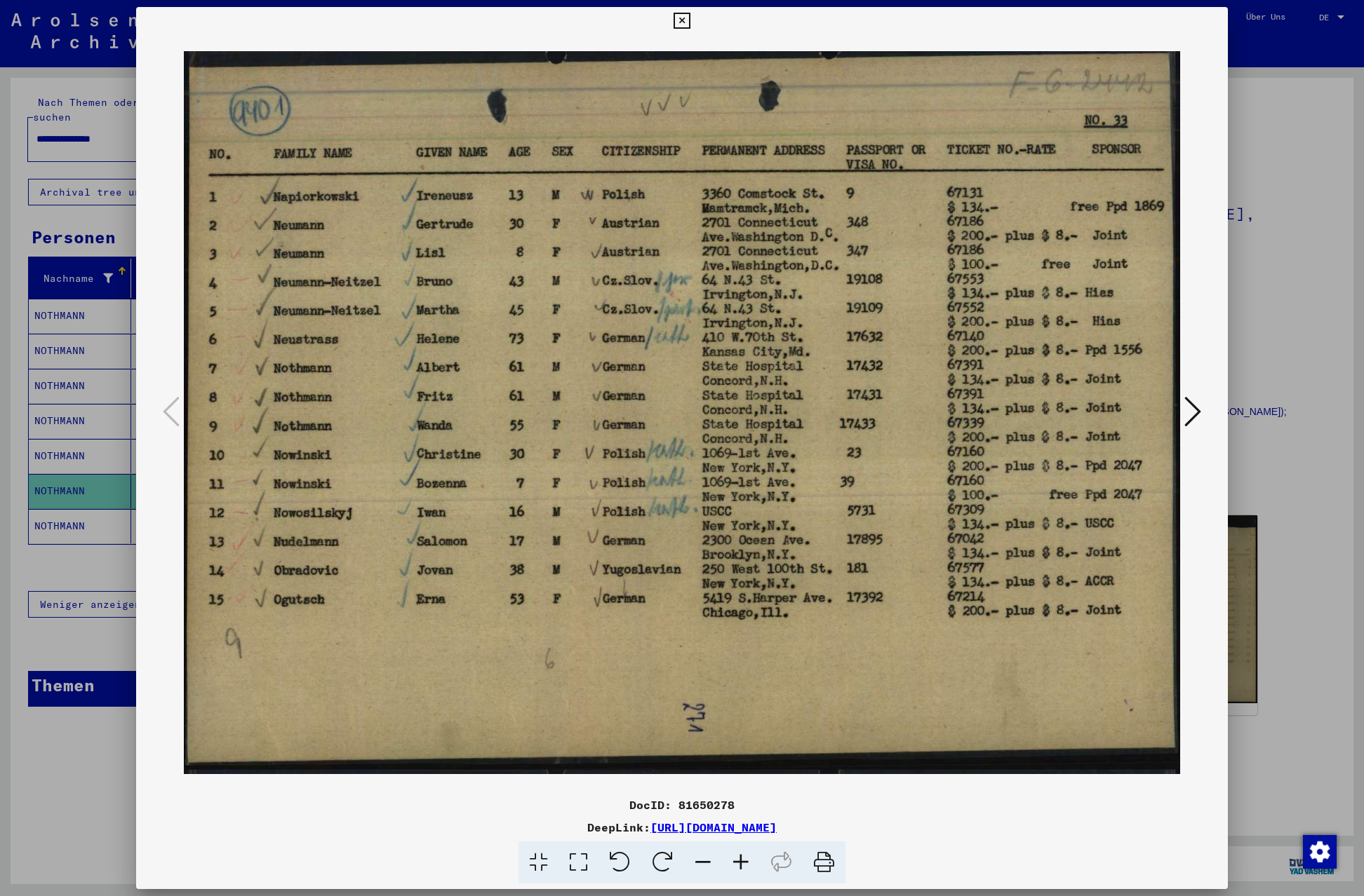
click at [690, 16] on icon at bounding box center [681, 21] width 16 height 16
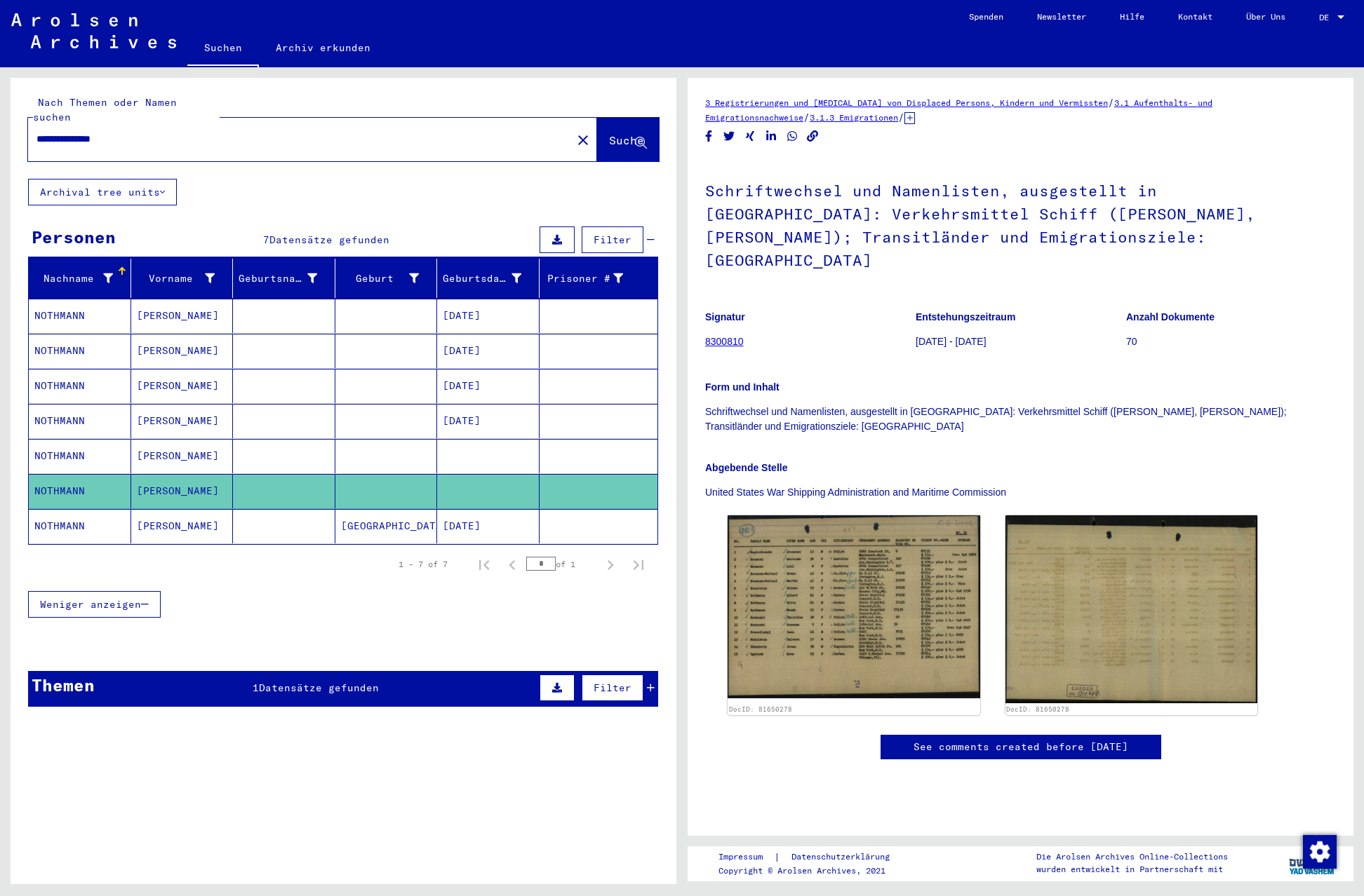
click at [67, 511] on mat-cell "NOTHMANN" at bounding box center [80, 526] width 103 height 34
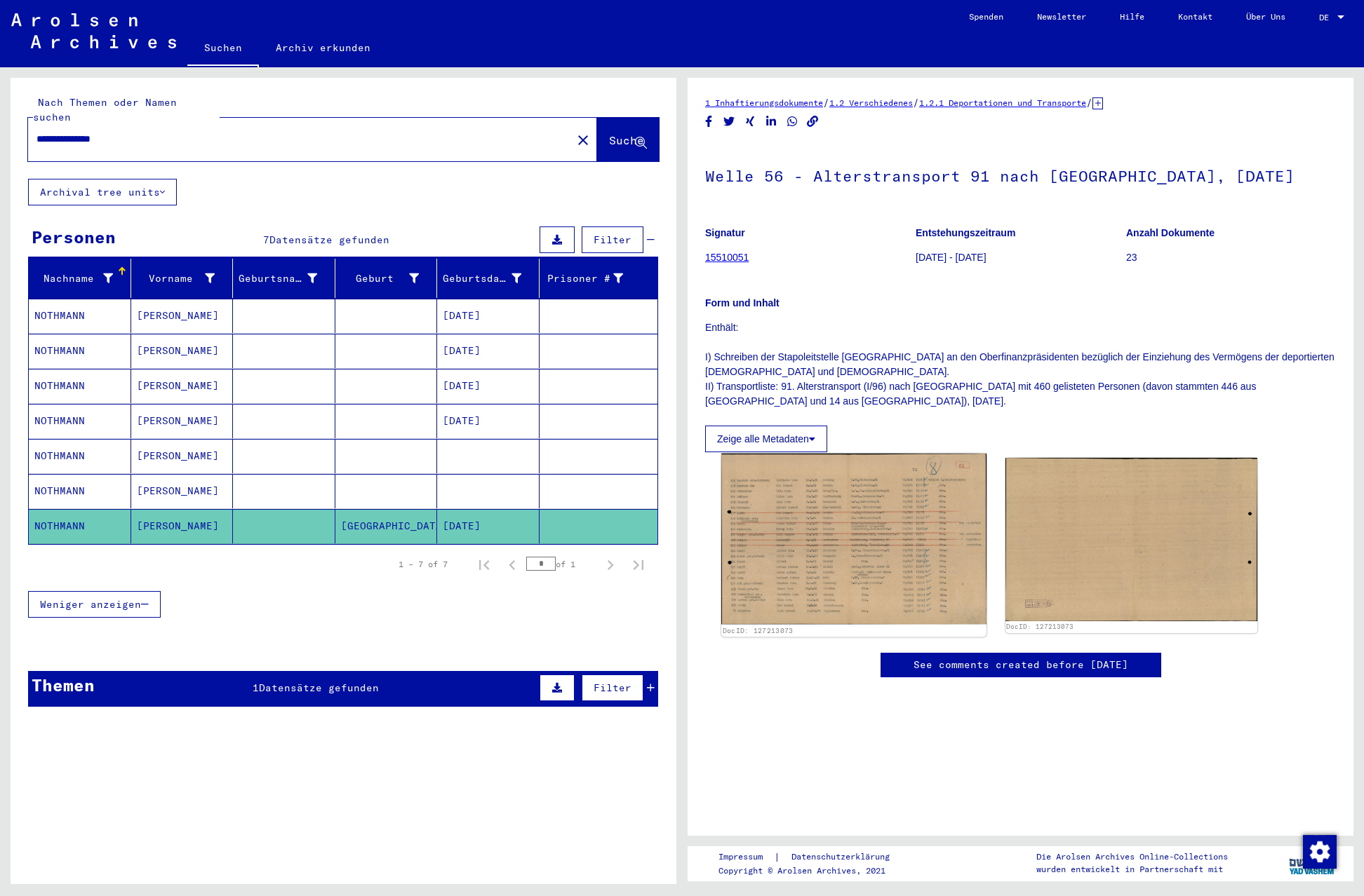
click at [843, 534] on img at bounding box center [853, 539] width 265 height 171
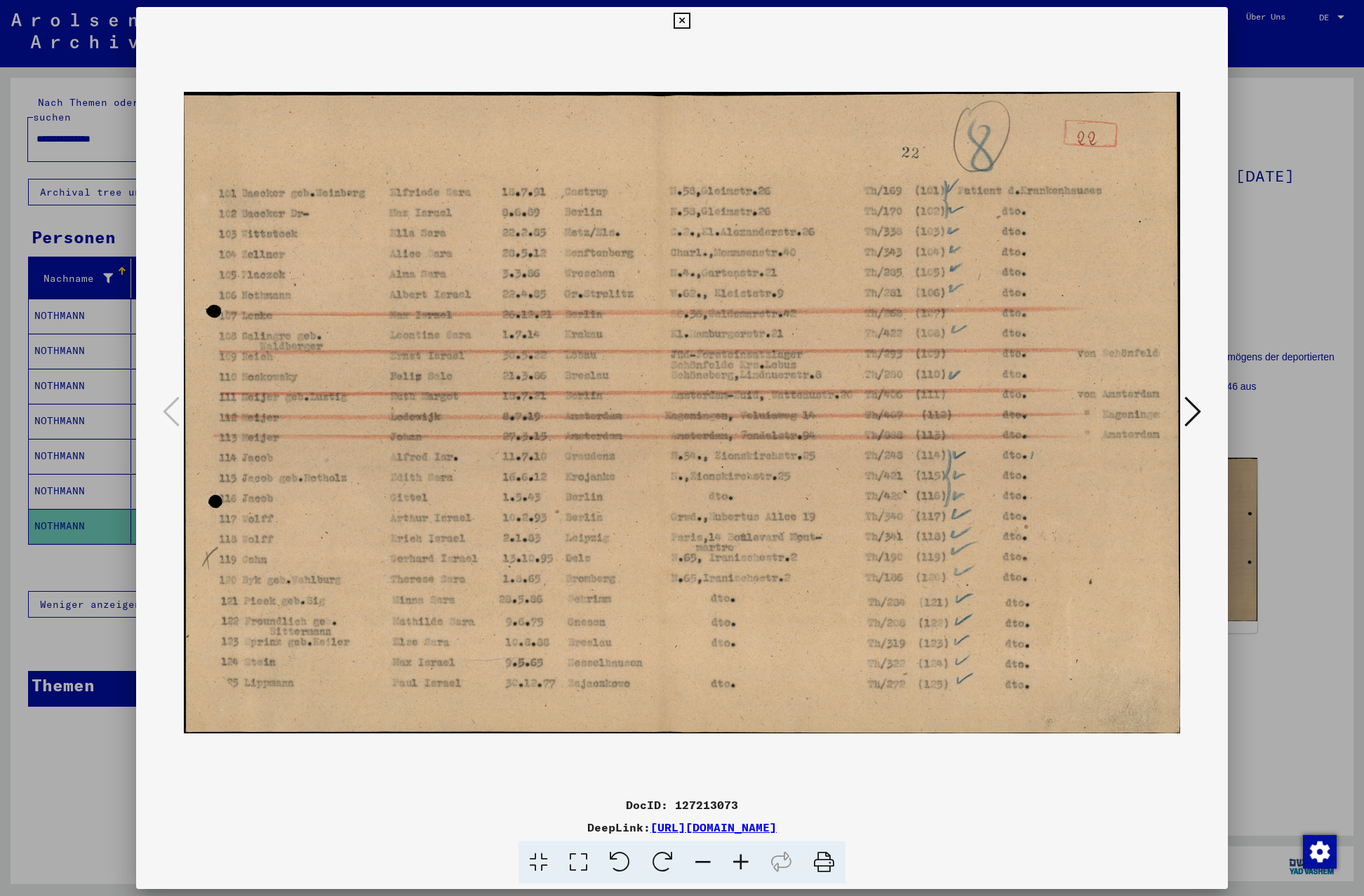
click at [690, 20] on icon at bounding box center [681, 21] width 16 height 16
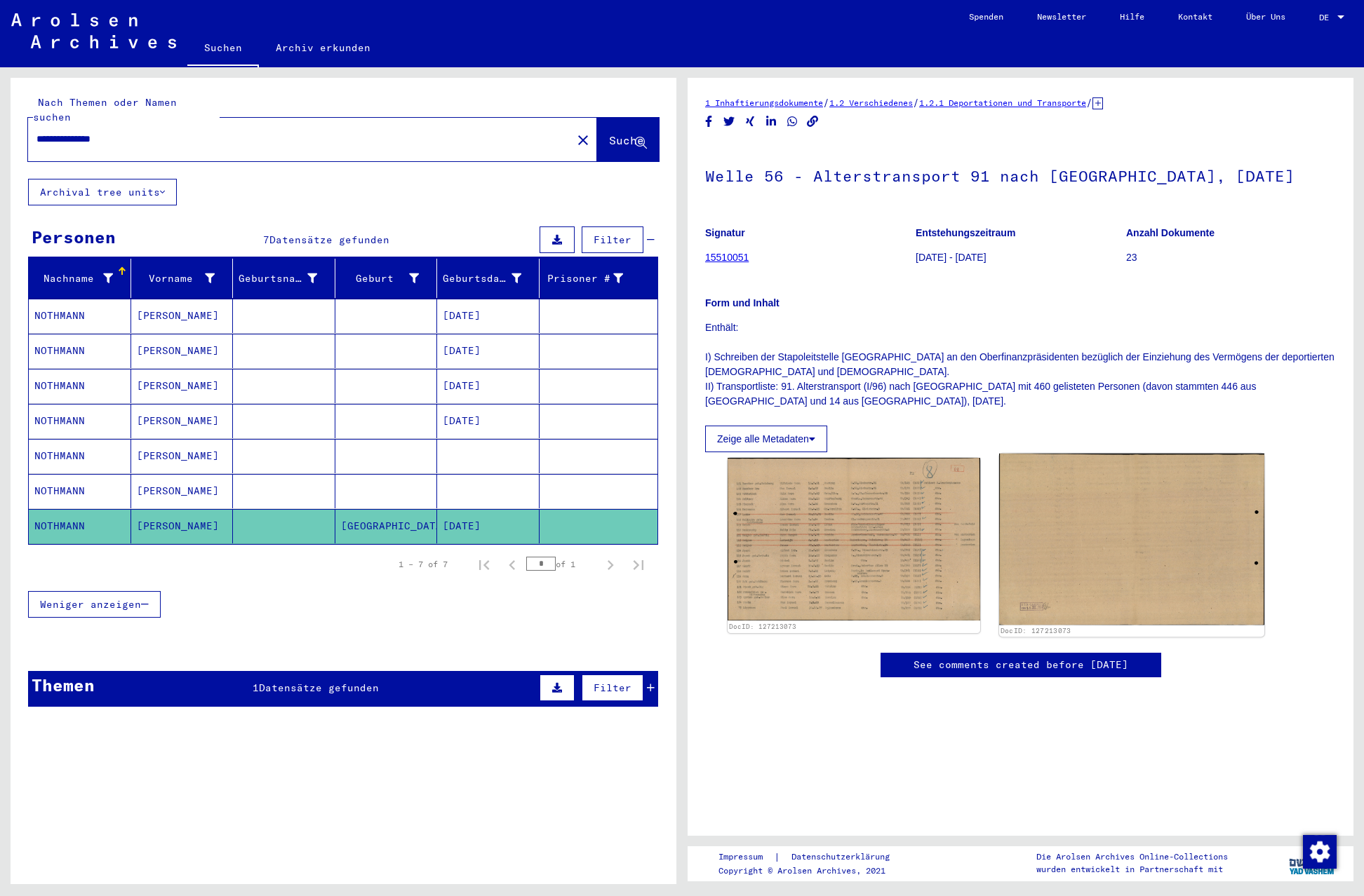
click at [1088, 541] on img at bounding box center [1131, 539] width 265 height 171
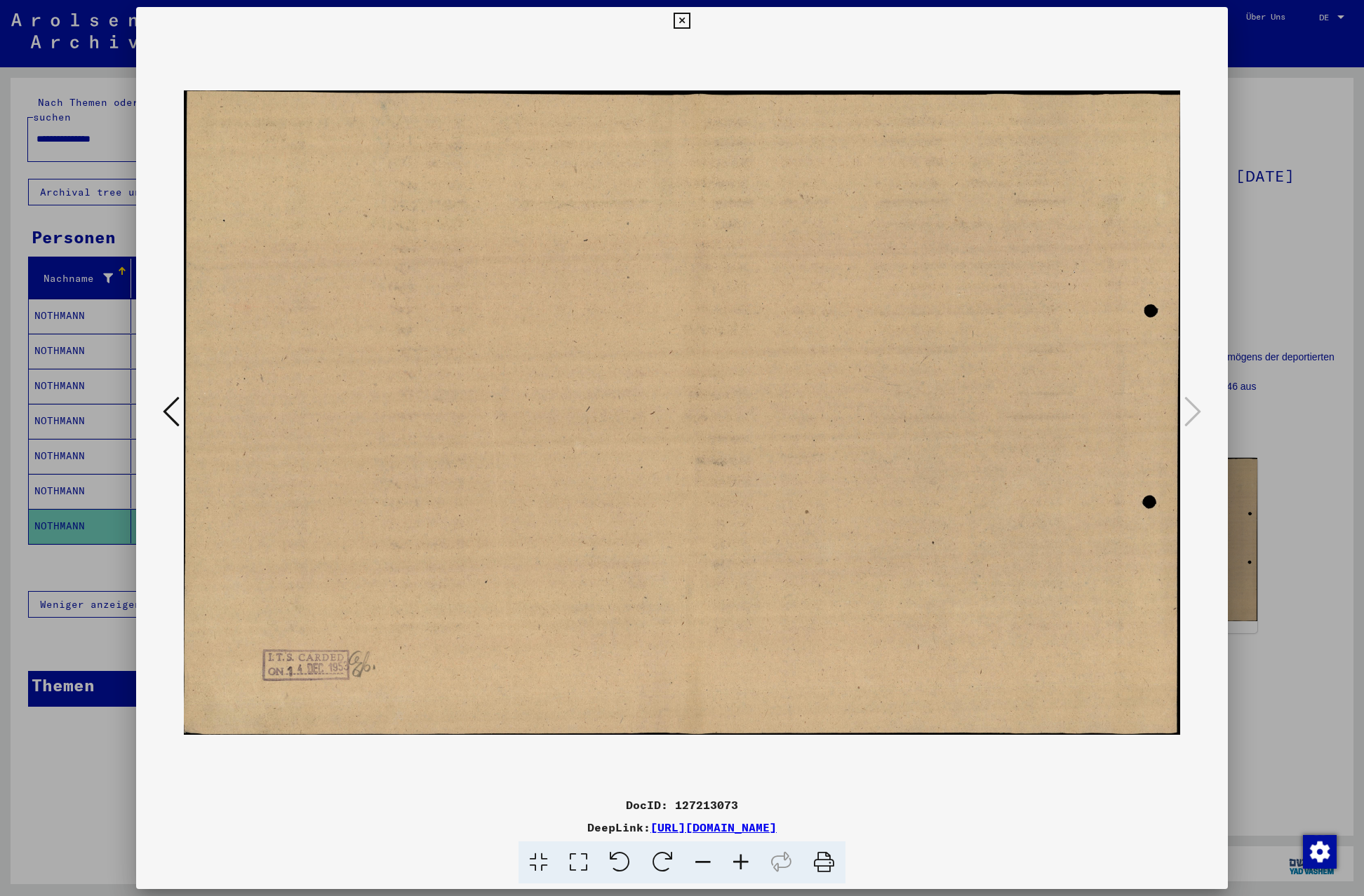
click at [690, 16] on icon at bounding box center [681, 21] width 16 height 16
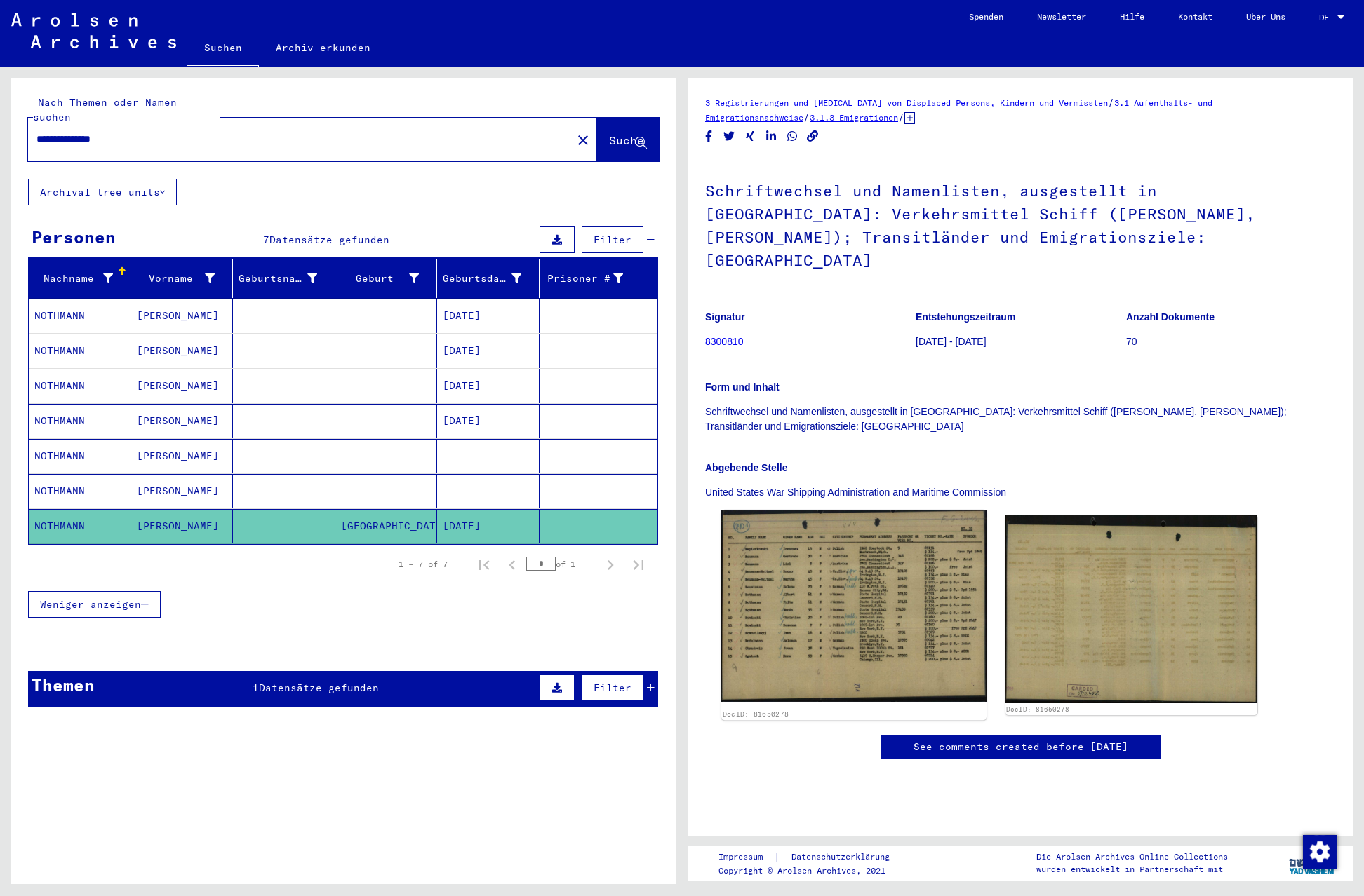
click at [873, 625] on img at bounding box center [853, 606] width 265 height 192
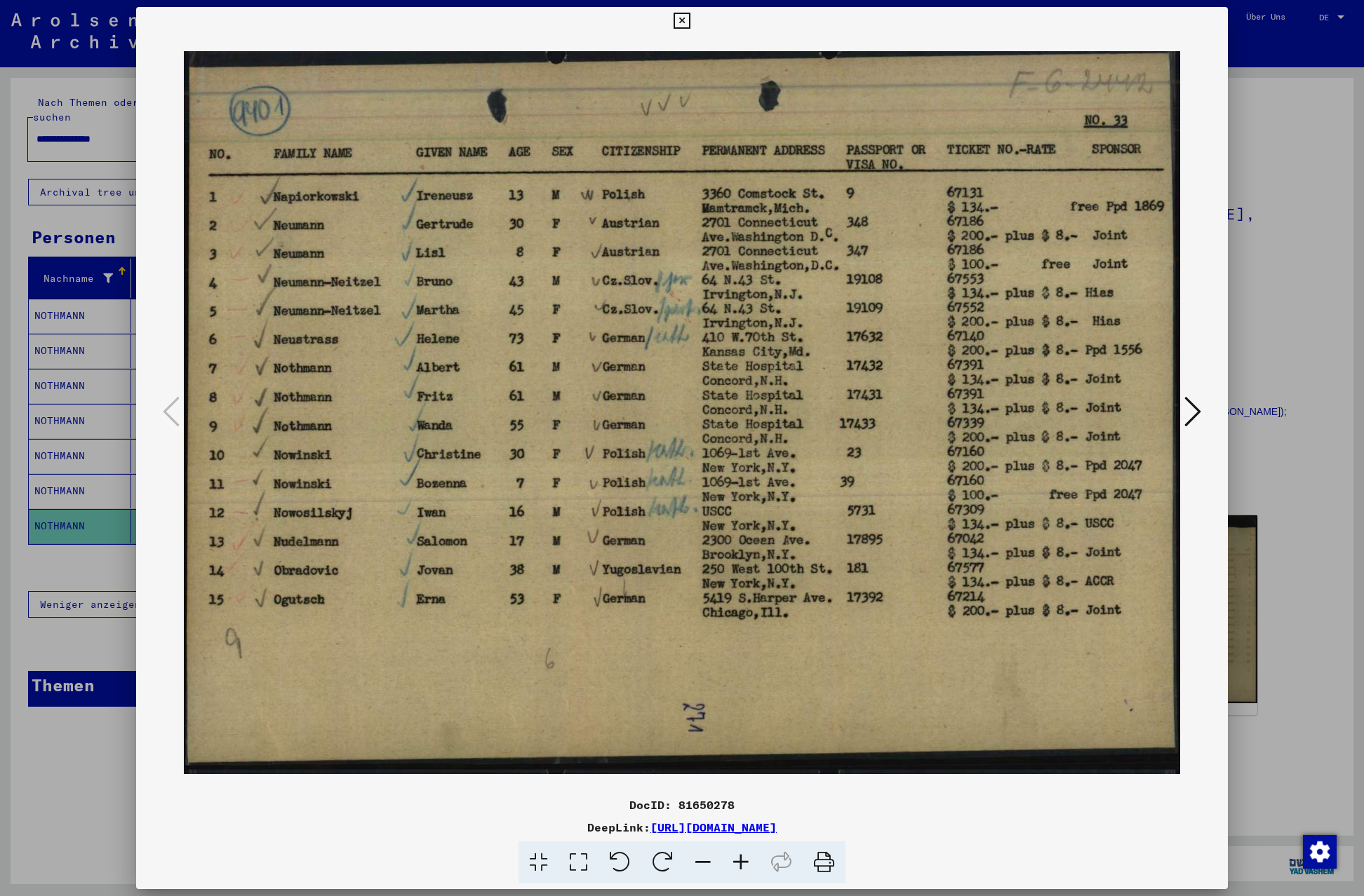
click at [690, 17] on icon at bounding box center [681, 21] width 16 height 16
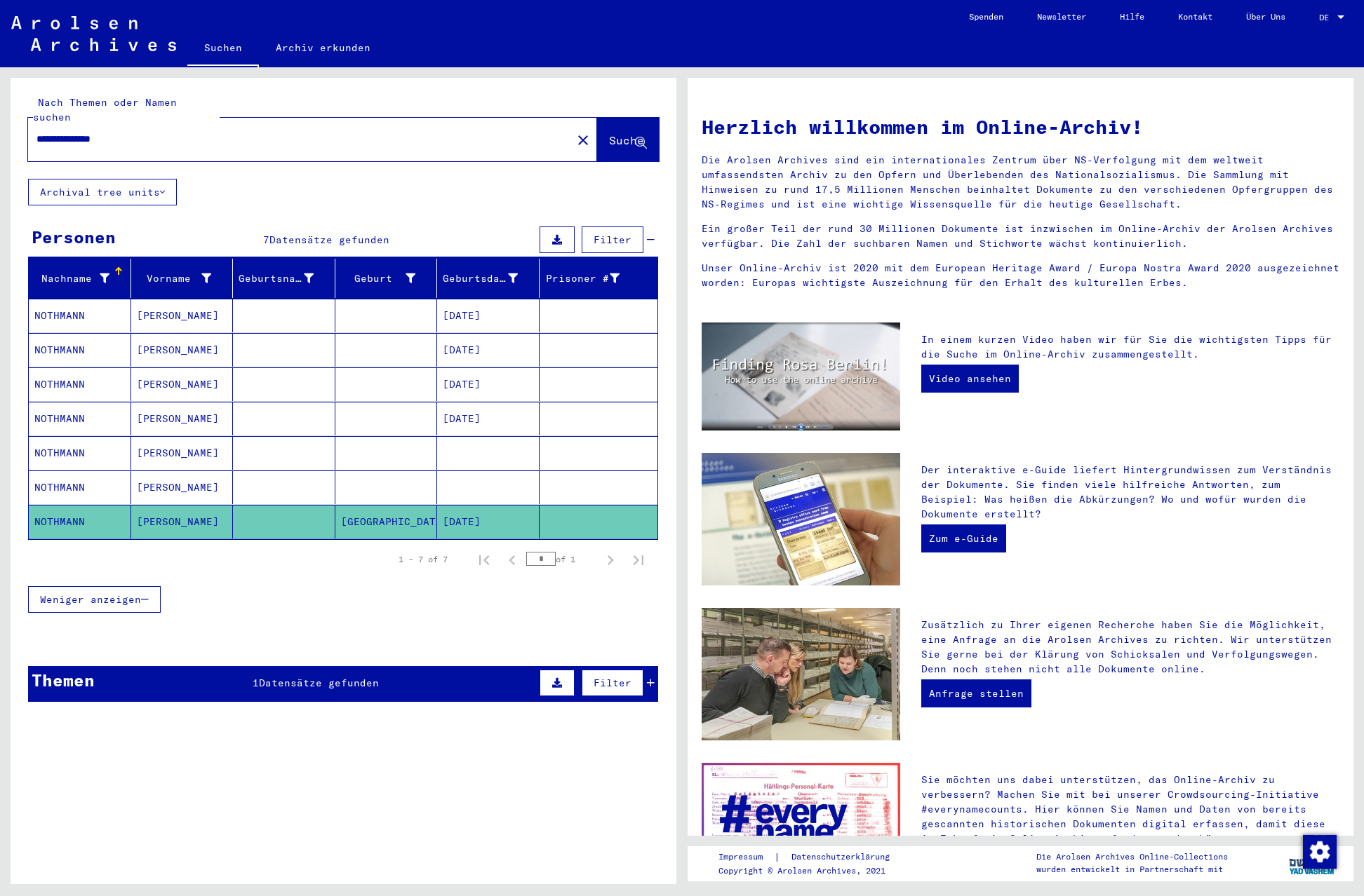
click at [252, 132] on input "**********" at bounding box center [295, 139] width 518 height 15
click at [609, 133] on span "Suche" at bounding box center [626, 140] width 35 height 14
click at [222, 47] on link "Suchen" at bounding box center [223, 49] width 72 height 37
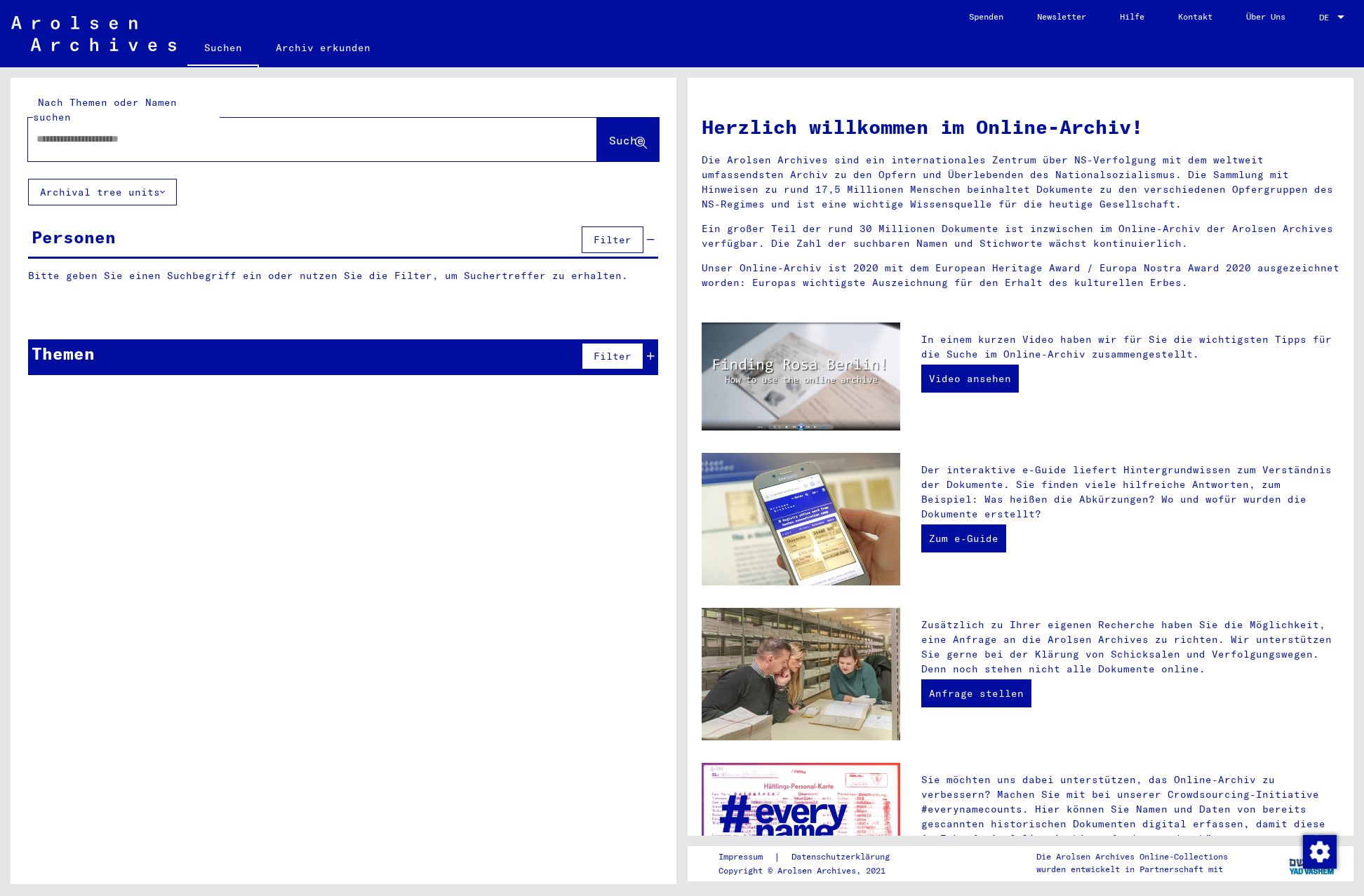
click at [132, 132] on input "text" at bounding box center [295, 139] width 518 height 15
type input "**********"
click at [618, 133] on span "Suche" at bounding box center [626, 140] width 35 height 14
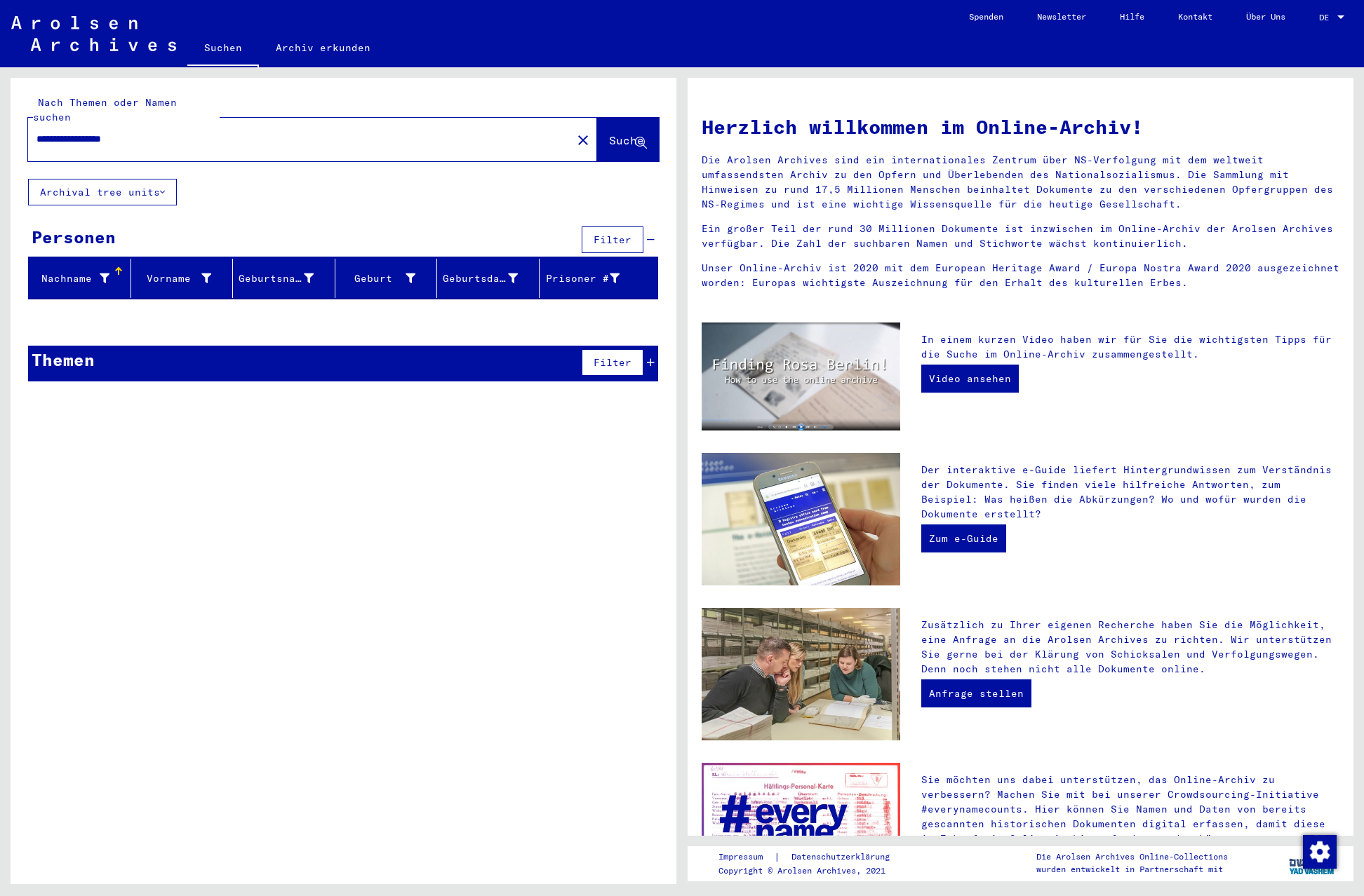
click at [310, 142] on div "**********" at bounding box center [312, 139] width 569 height 44
click at [336, 49] on link "Archiv erkunden" at bounding box center [323, 47] width 128 height 34
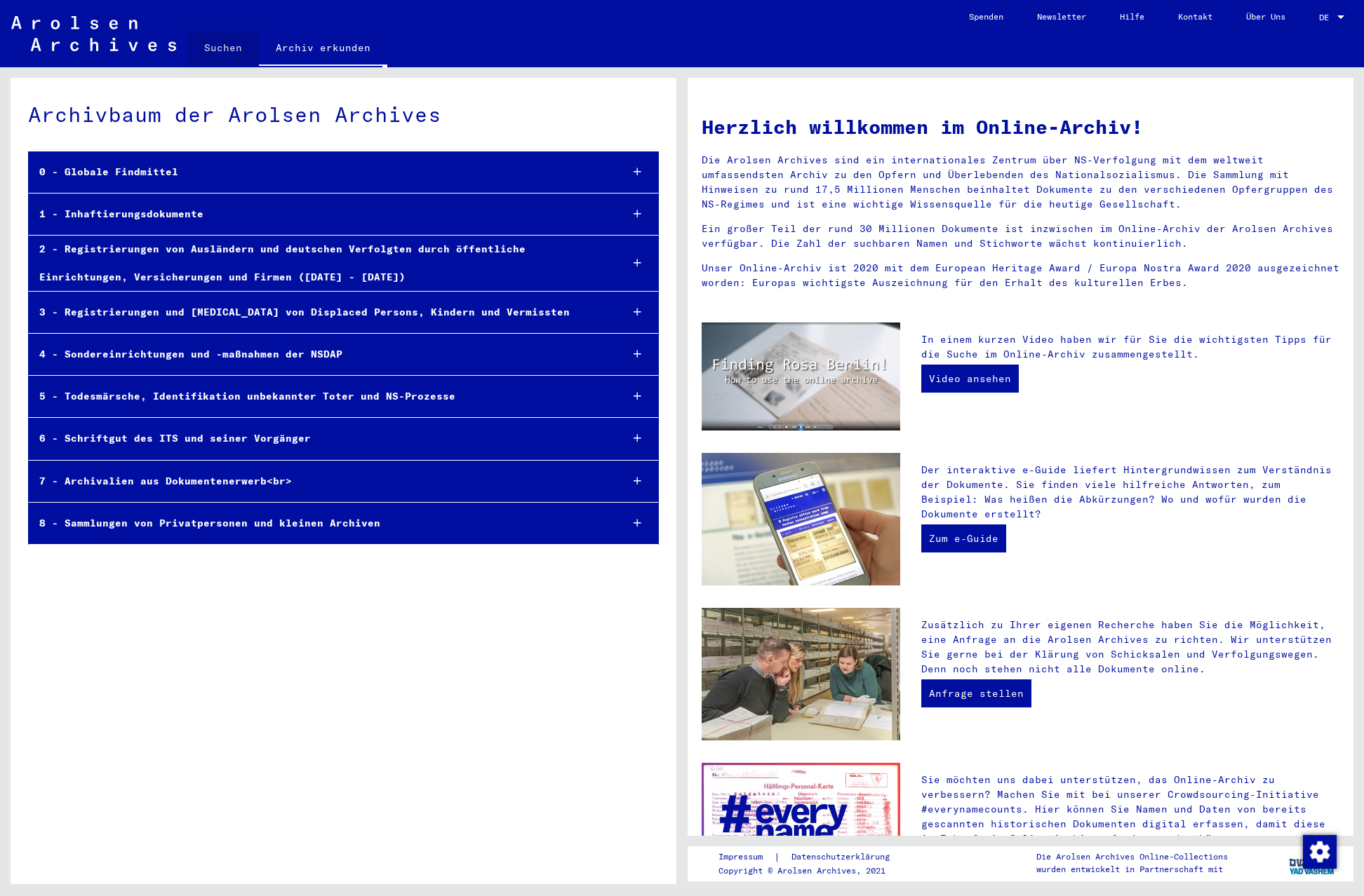
click at [227, 50] on link "Suchen" at bounding box center [223, 47] width 72 height 34
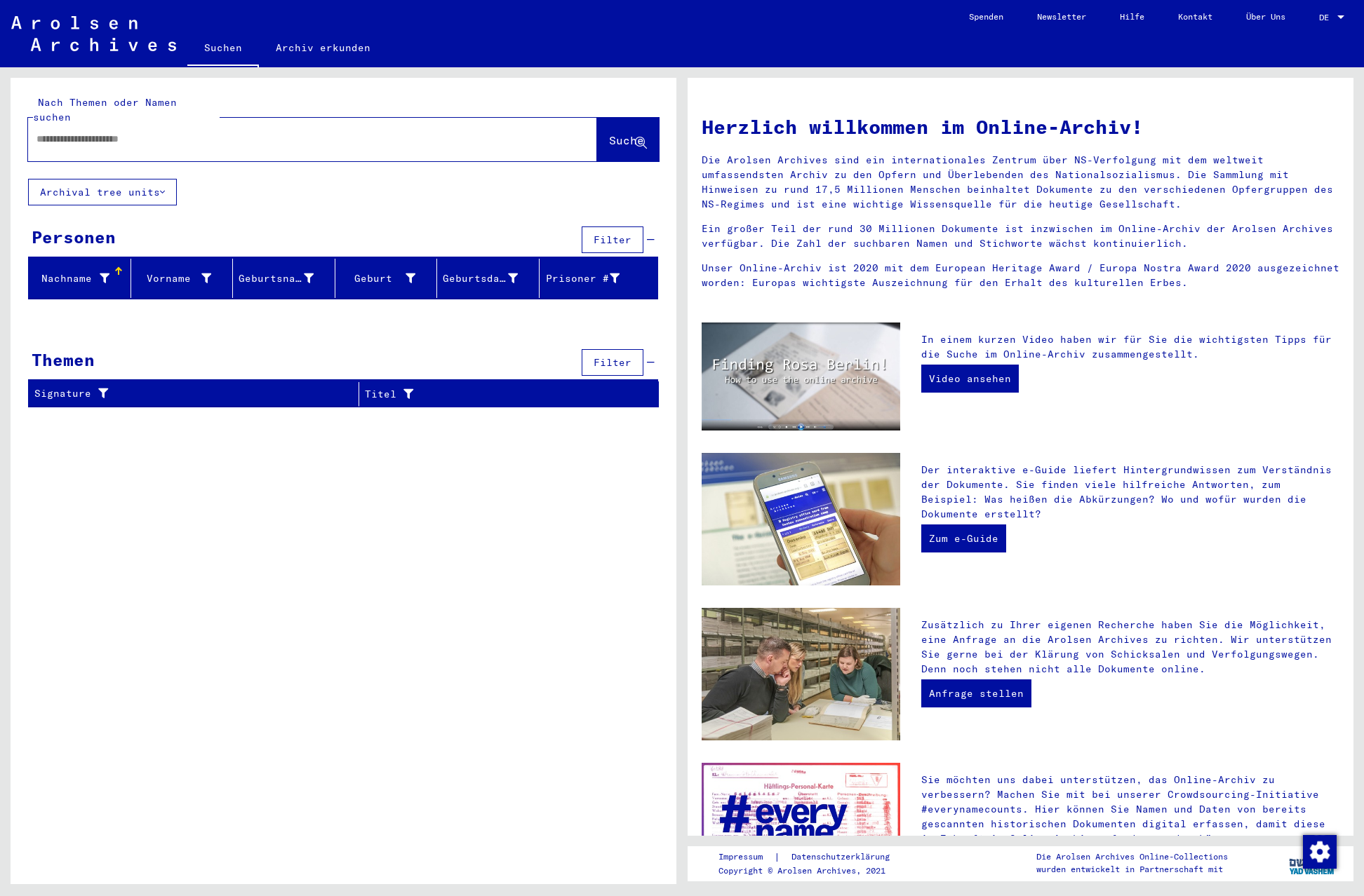
click at [389, 118] on div at bounding box center [312, 139] width 569 height 44
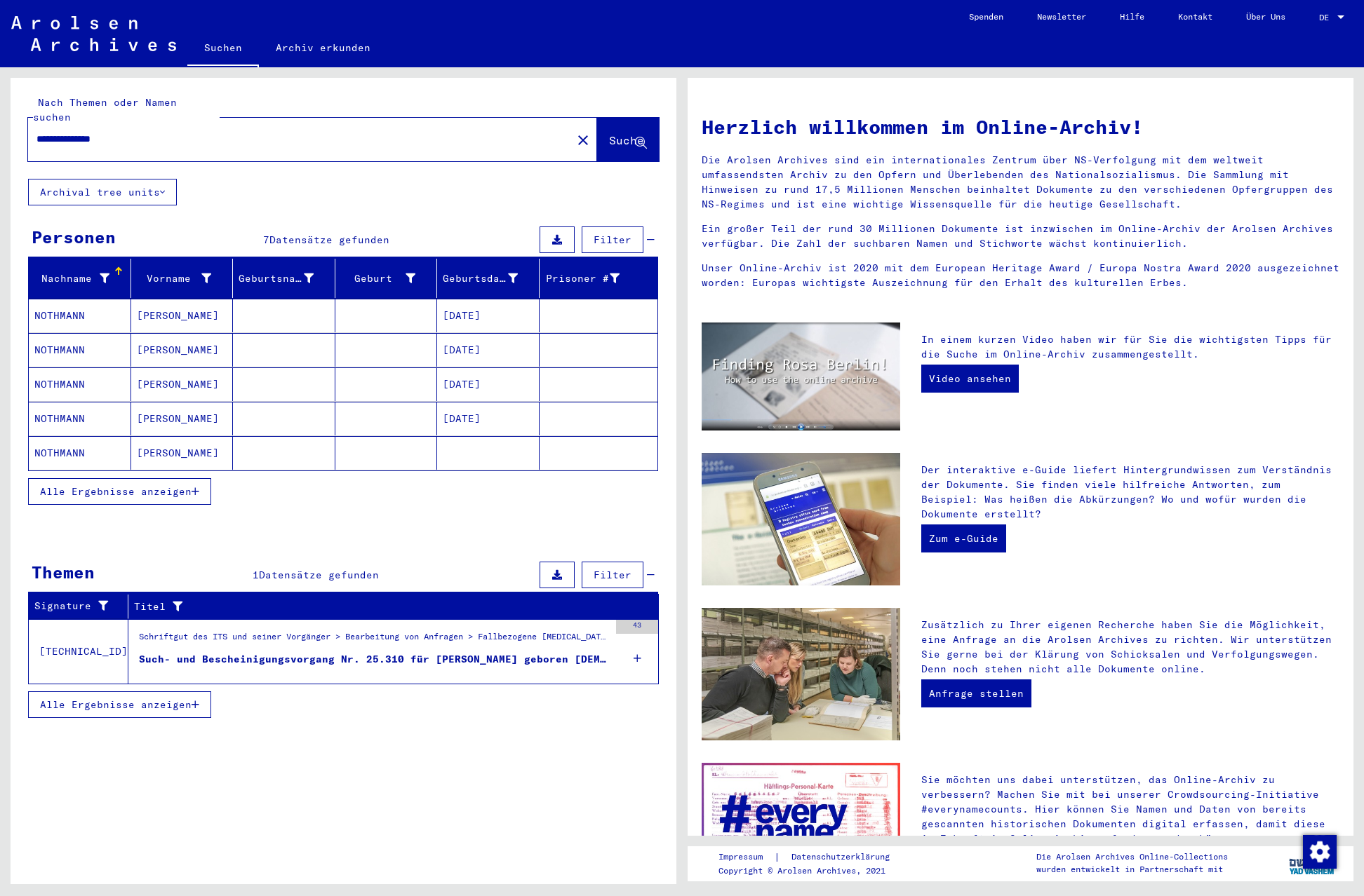
click at [195, 487] on icon "button" at bounding box center [195, 492] width 8 height 10
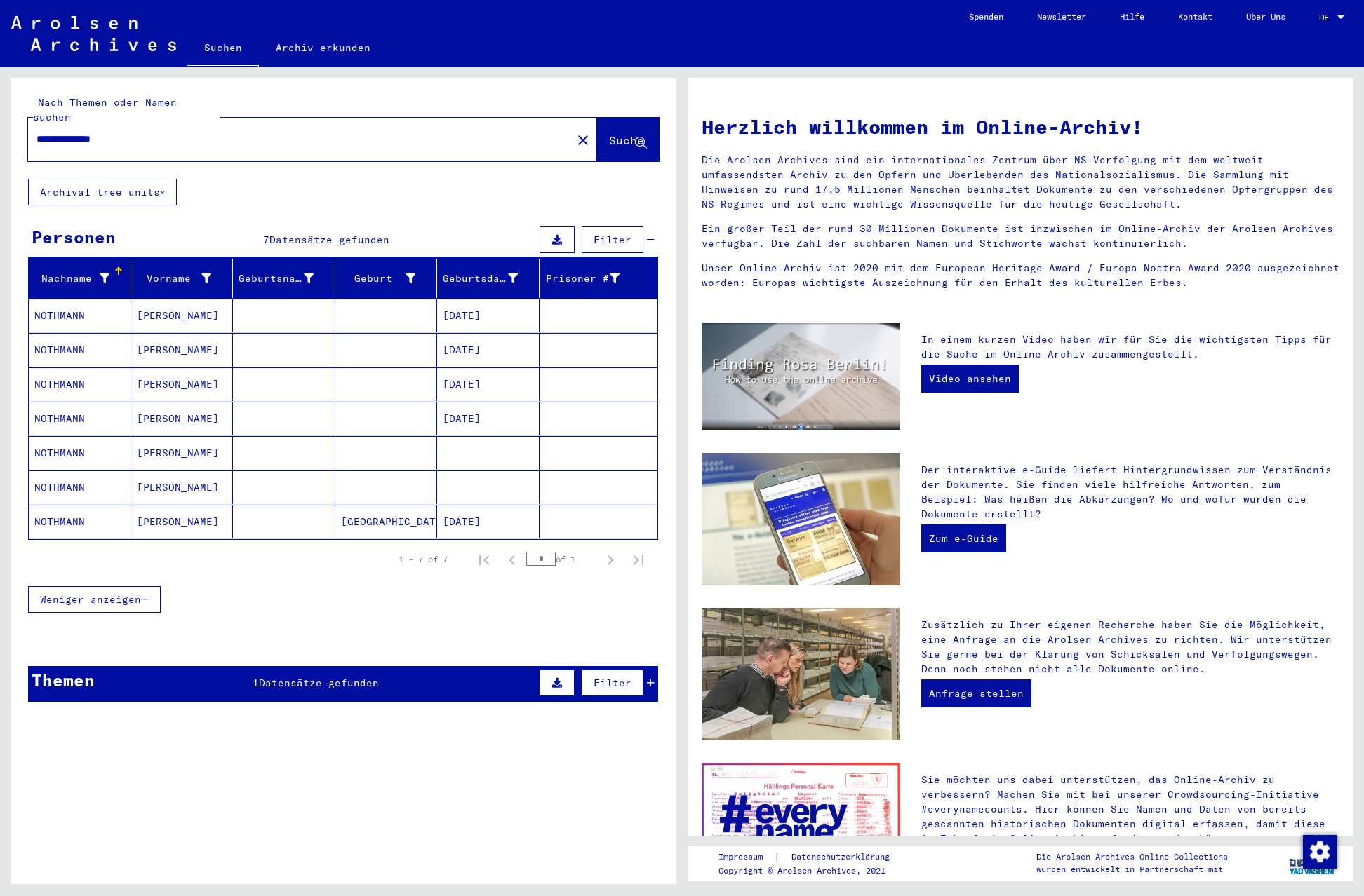
click at [72, 505] on mat-cell "NOTHMANN" at bounding box center [80, 521] width 103 height 34
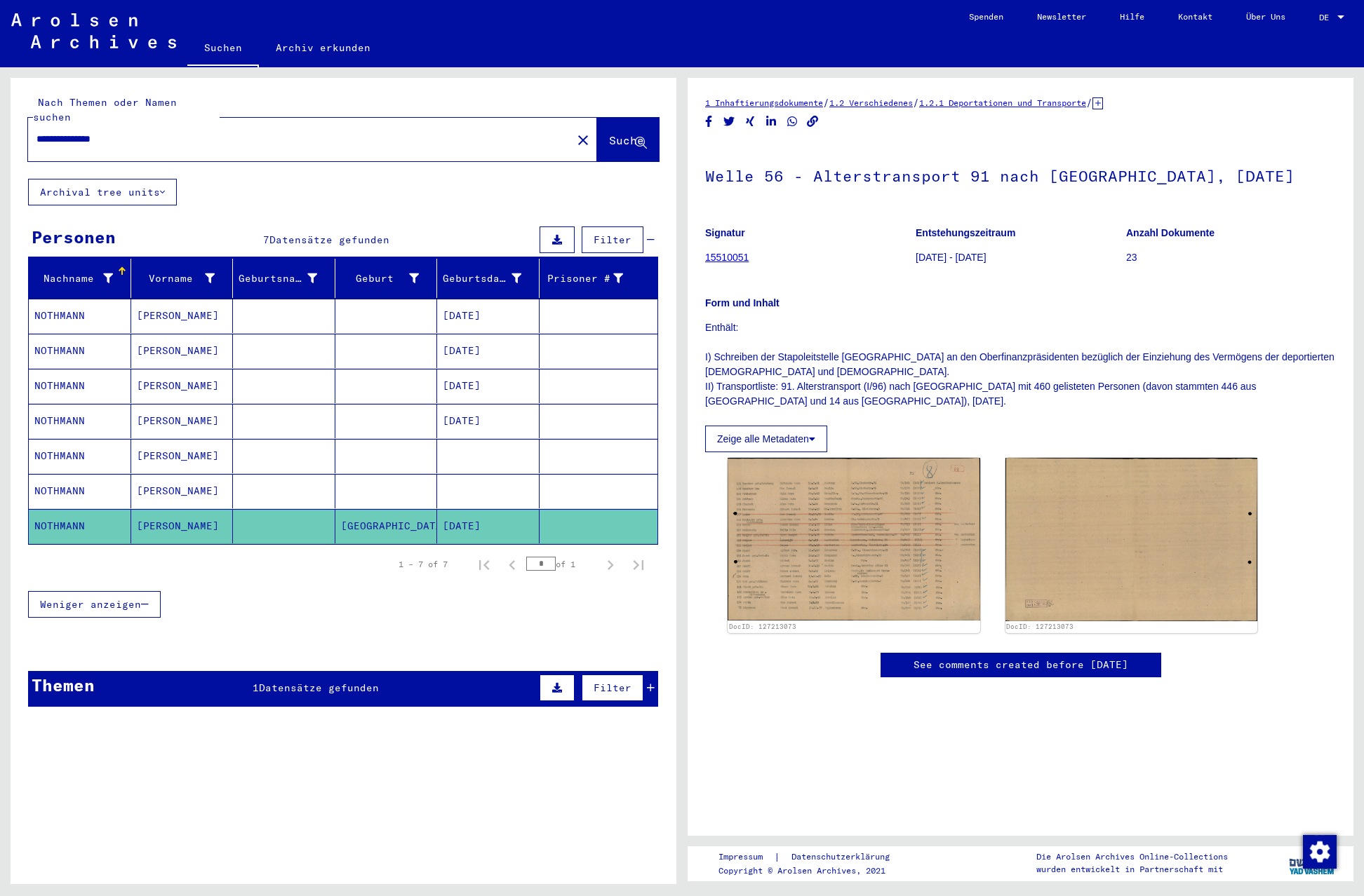
click at [83, 599] on span "Weniger anzeigen" at bounding box center [90, 605] width 101 height 13
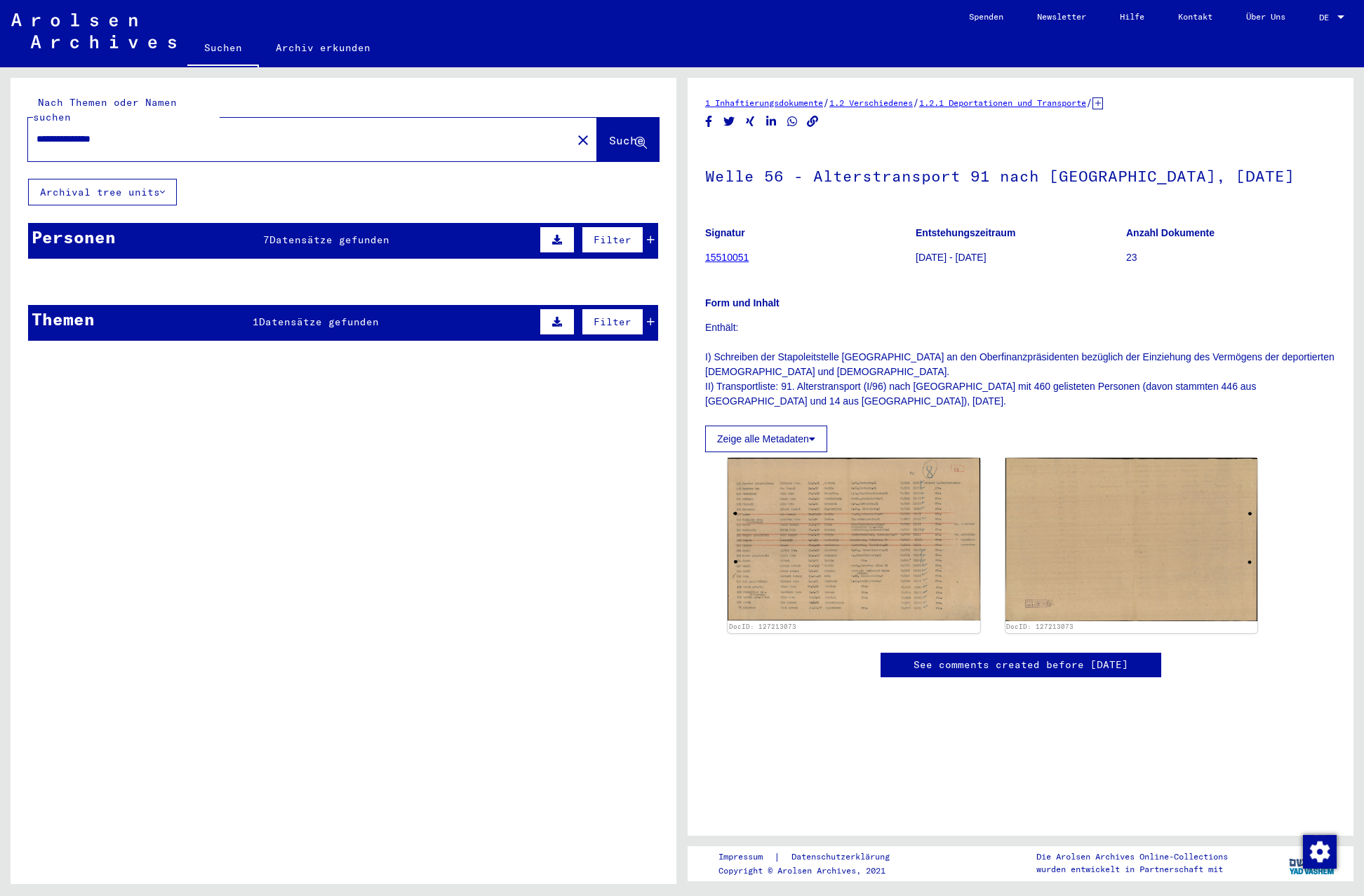
drag, startPoint x: 73, startPoint y: 122, endPoint x: 11, endPoint y: 125, distance: 62.1
click at [14, 122] on div "**********" at bounding box center [344, 128] width 666 height 101
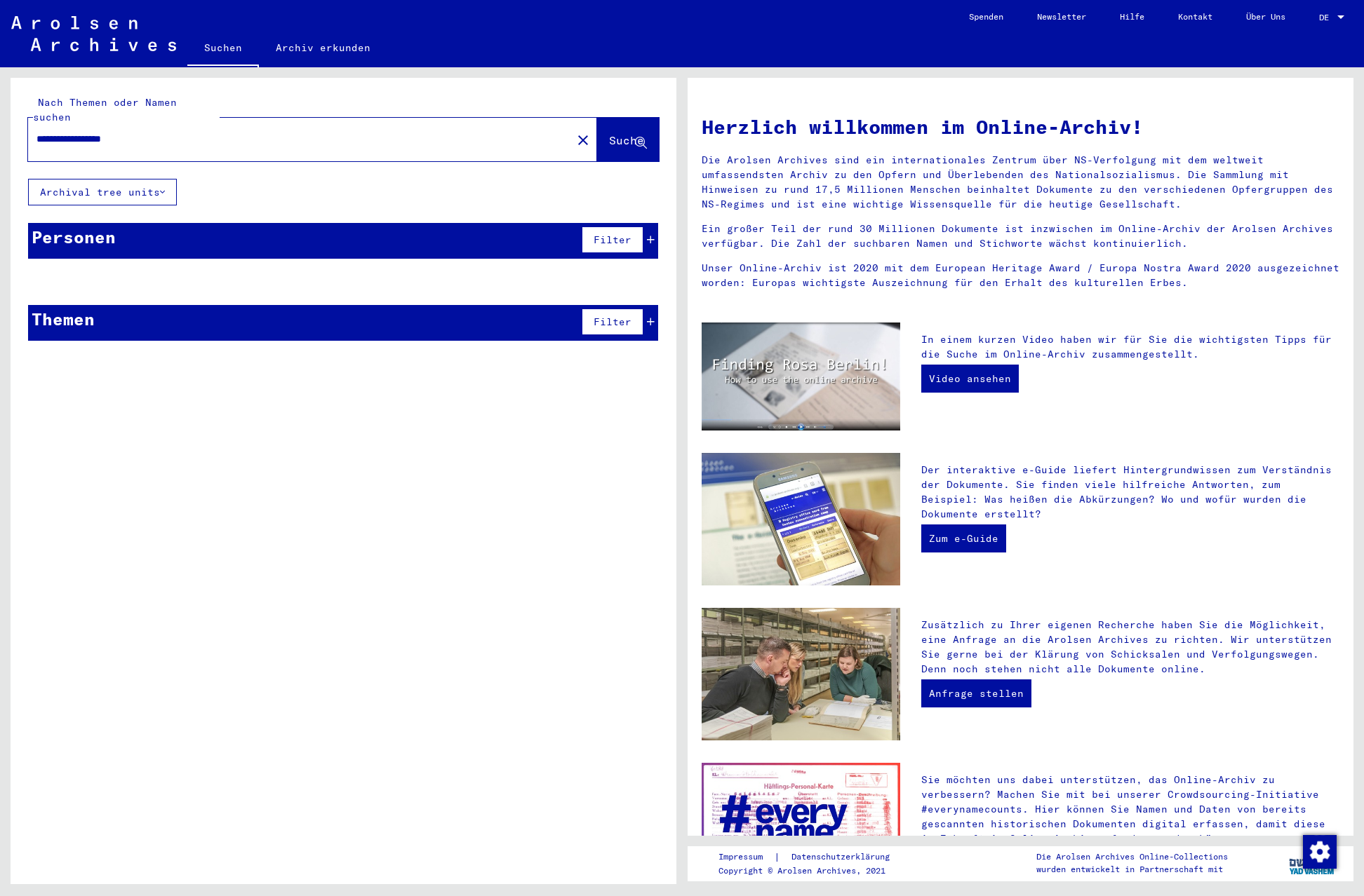
type input "**********"
click at [968, 18] on link "Spenden" at bounding box center [986, 16] width 68 height 34
